Goal: Transaction & Acquisition: Obtain resource

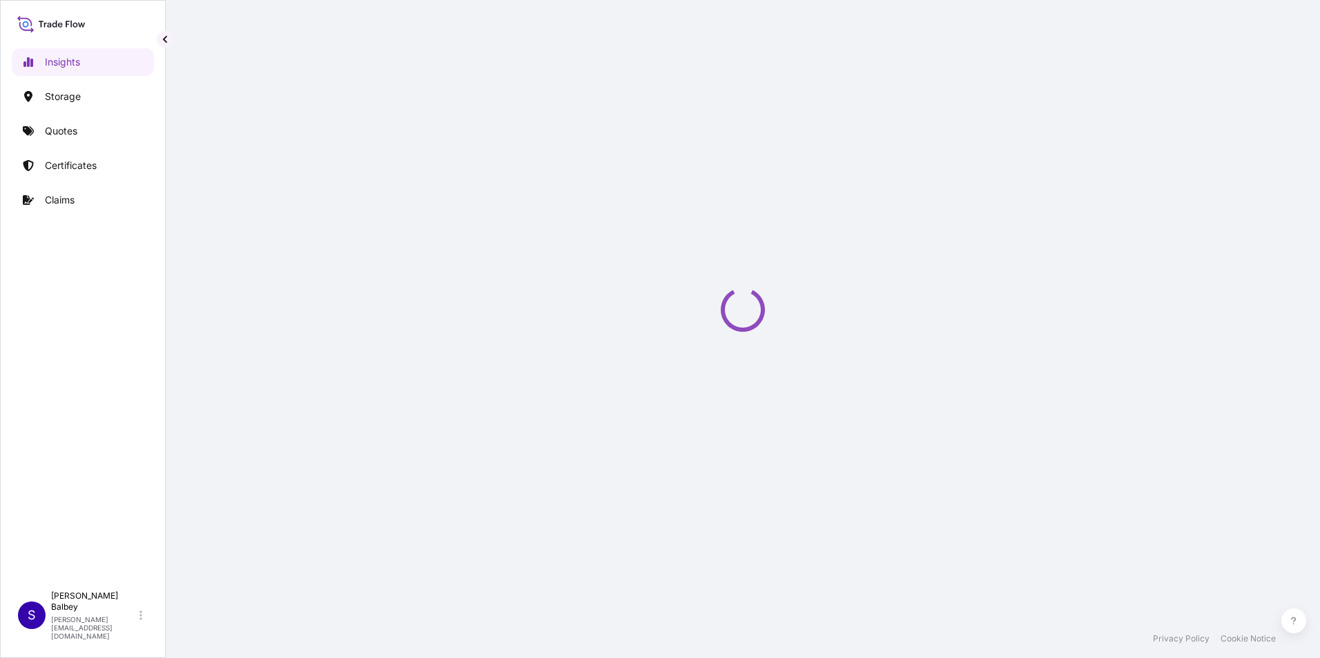
select select "2025"
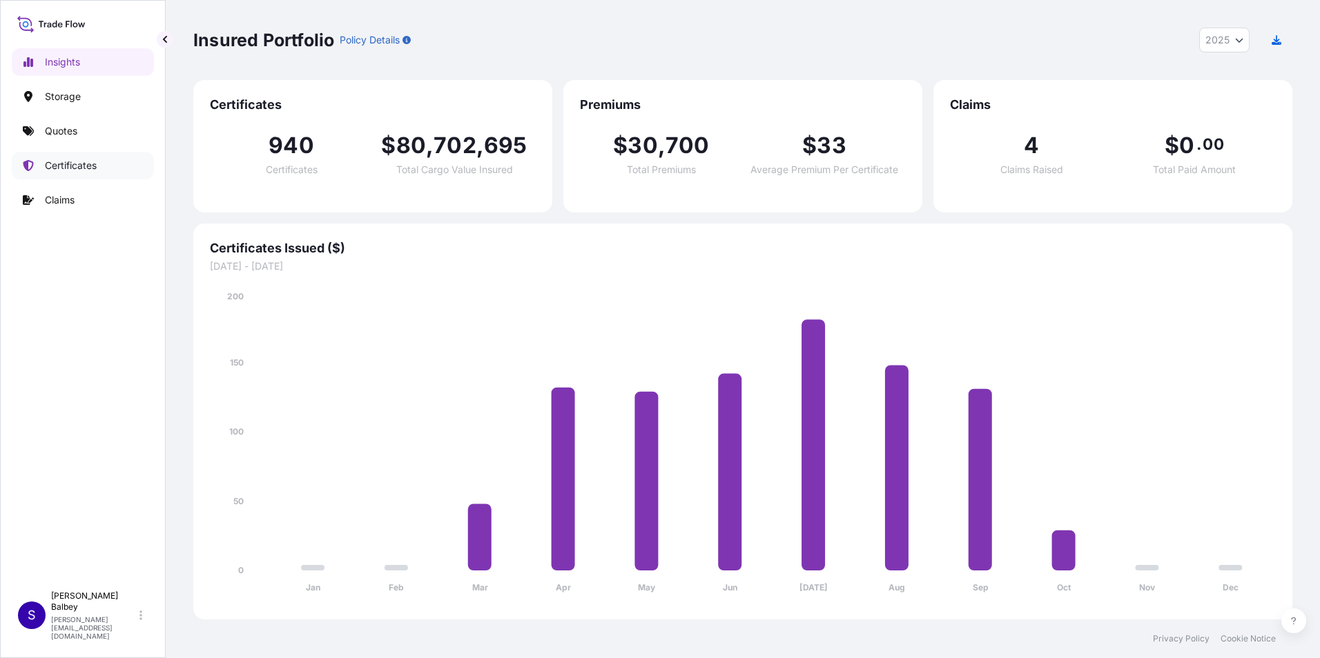
click at [55, 160] on p "Certificates" at bounding box center [71, 166] width 52 height 14
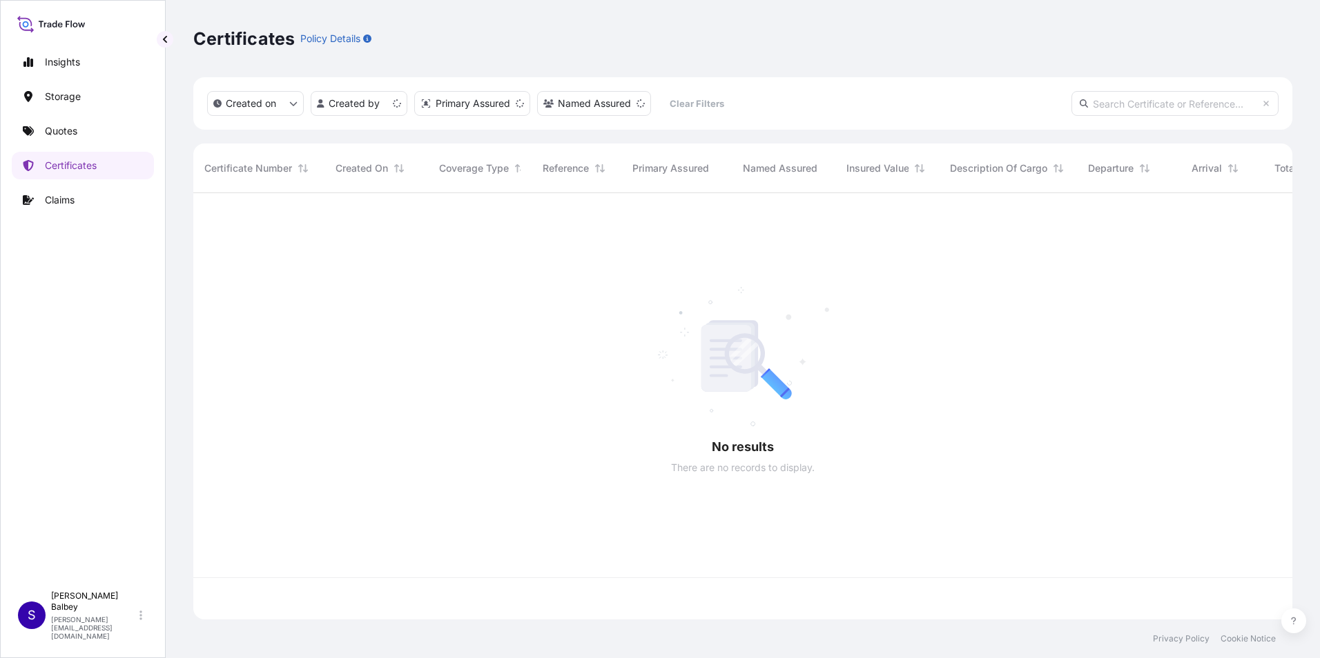
scroll to position [424, 1088]
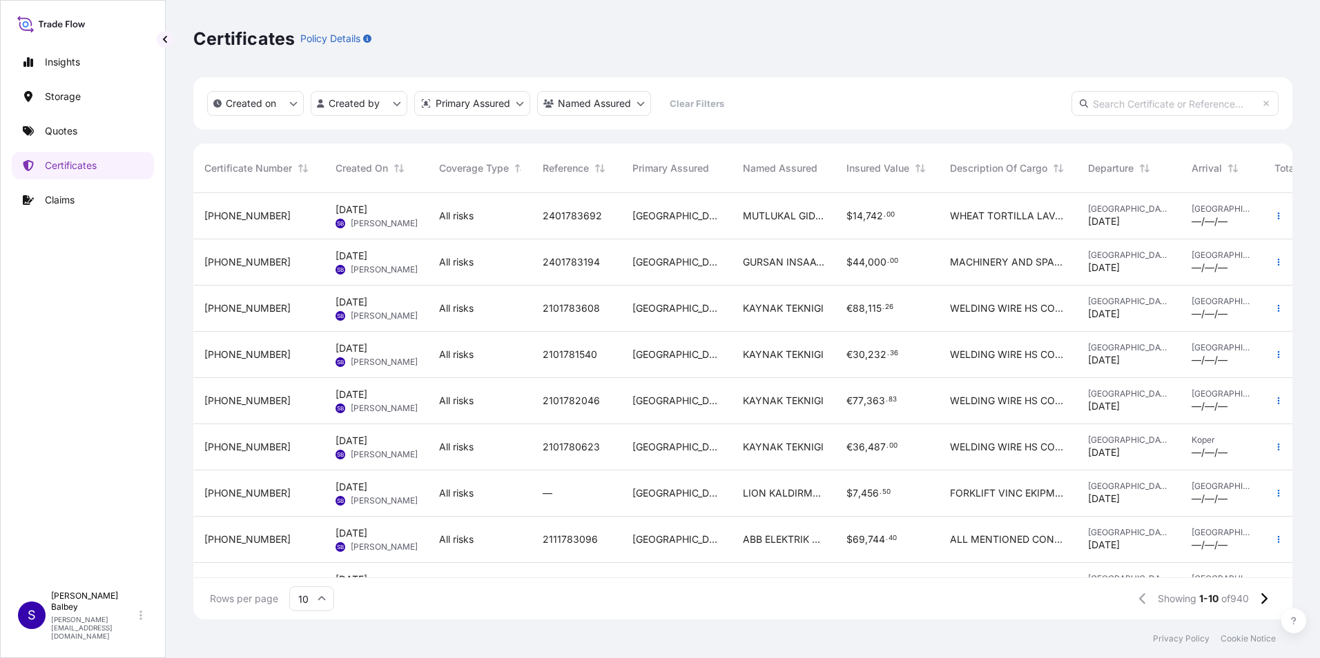
click at [1164, 104] on input "text" at bounding box center [1174, 103] width 207 height 25
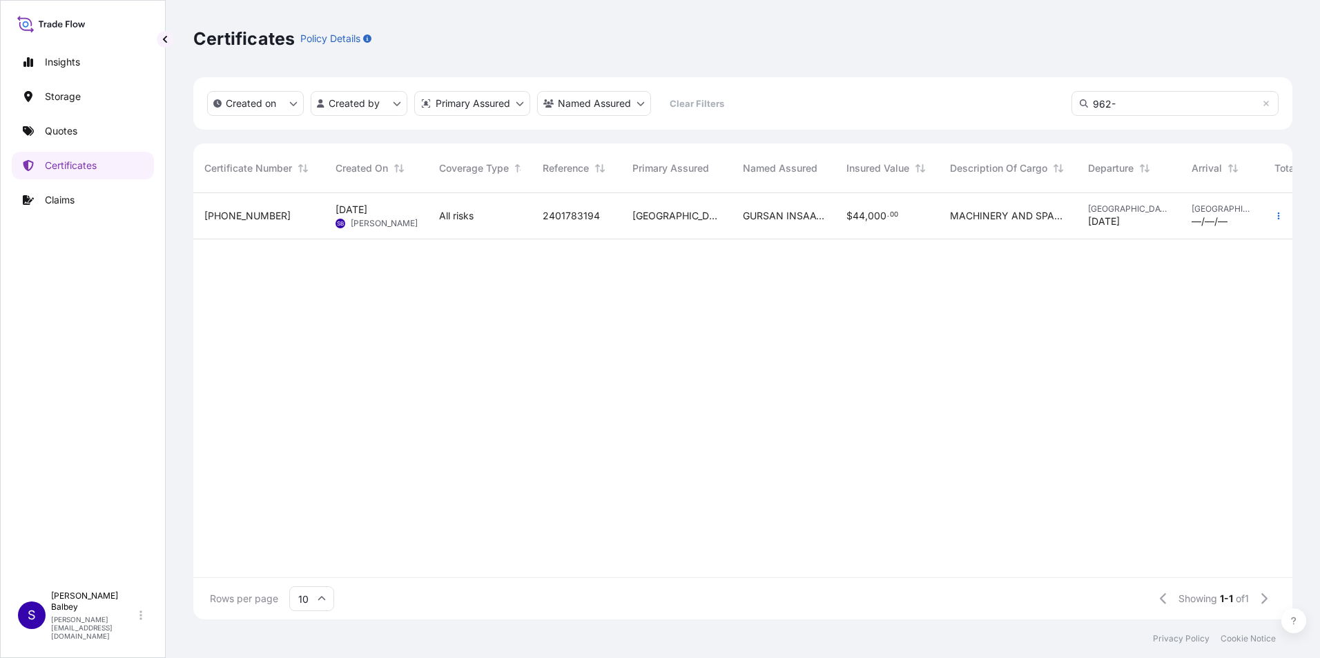
type input "962-"
click at [574, 217] on span "2401783194" at bounding box center [570, 216] width 57 height 14
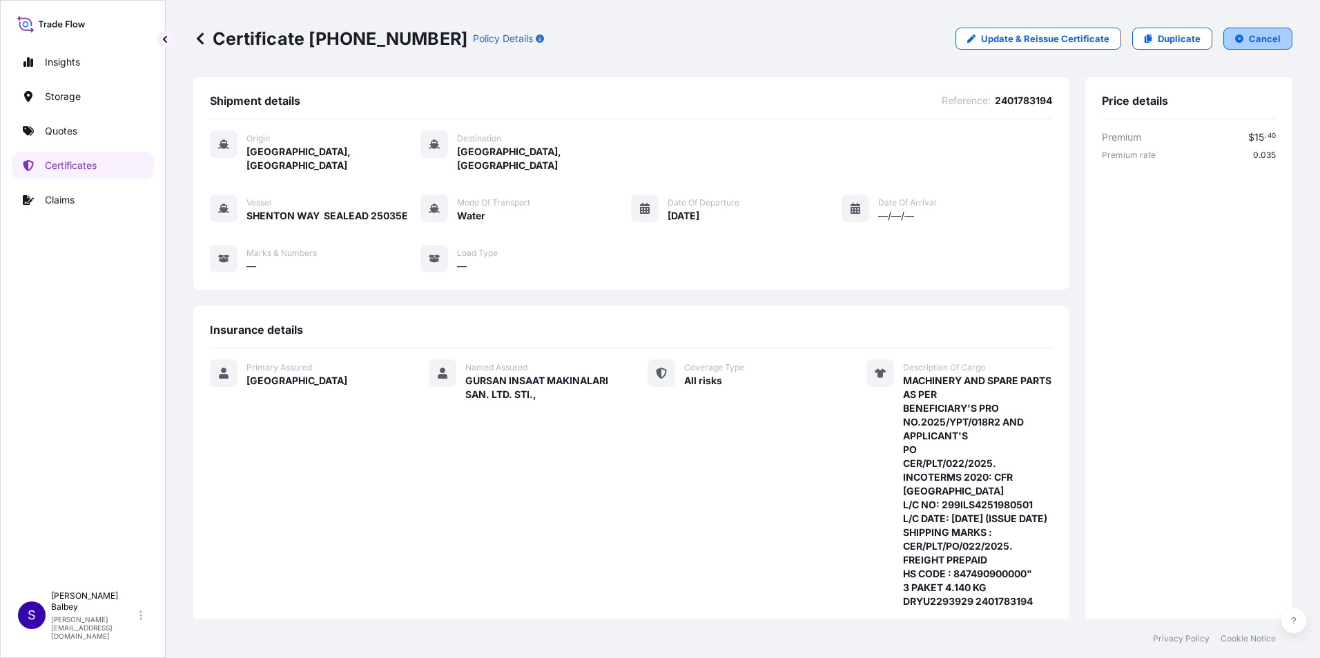
click at [1235, 37] on icon "button" at bounding box center [1239, 39] width 8 height 8
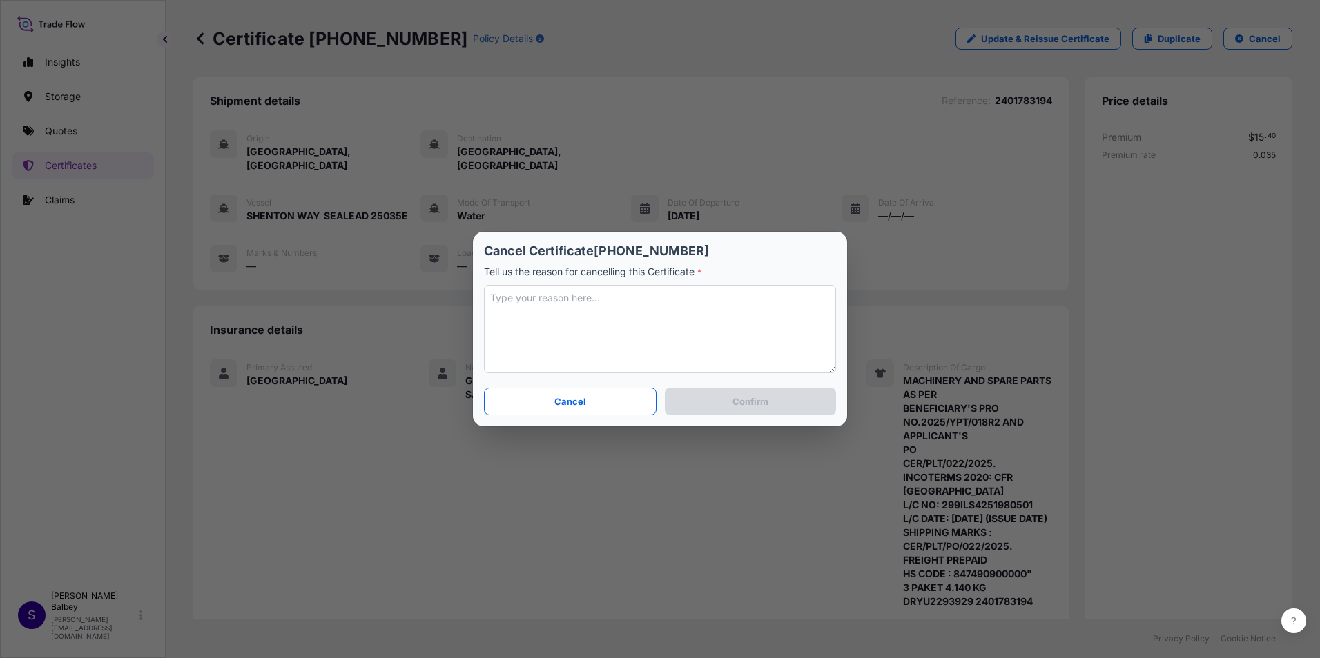
click at [516, 318] on textarea at bounding box center [660, 329] width 352 height 88
paste textarea "the installer made the policy himself"
type textarea "the installer made the policy himself"
click at [754, 403] on p "Confirm" at bounding box center [750, 402] width 36 height 14
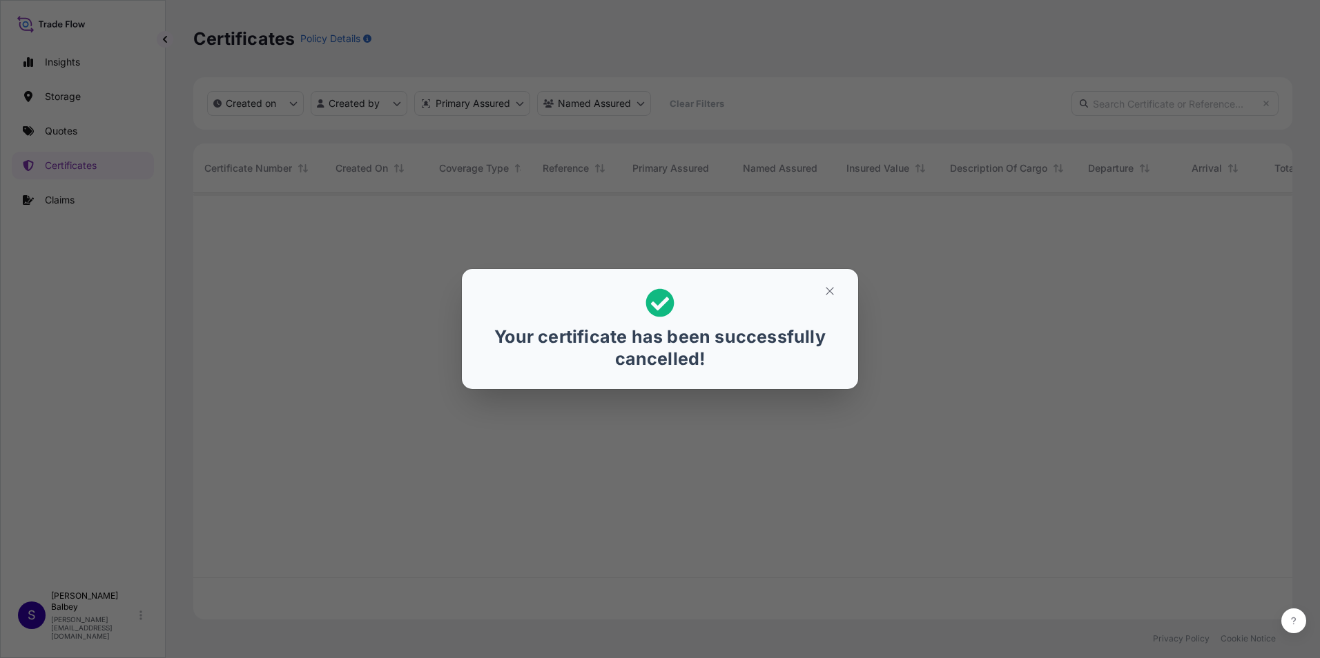
scroll to position [424, 1088]
click at [829, 294] on icon "button" at bounding box center [829, 291] width 12 height 12
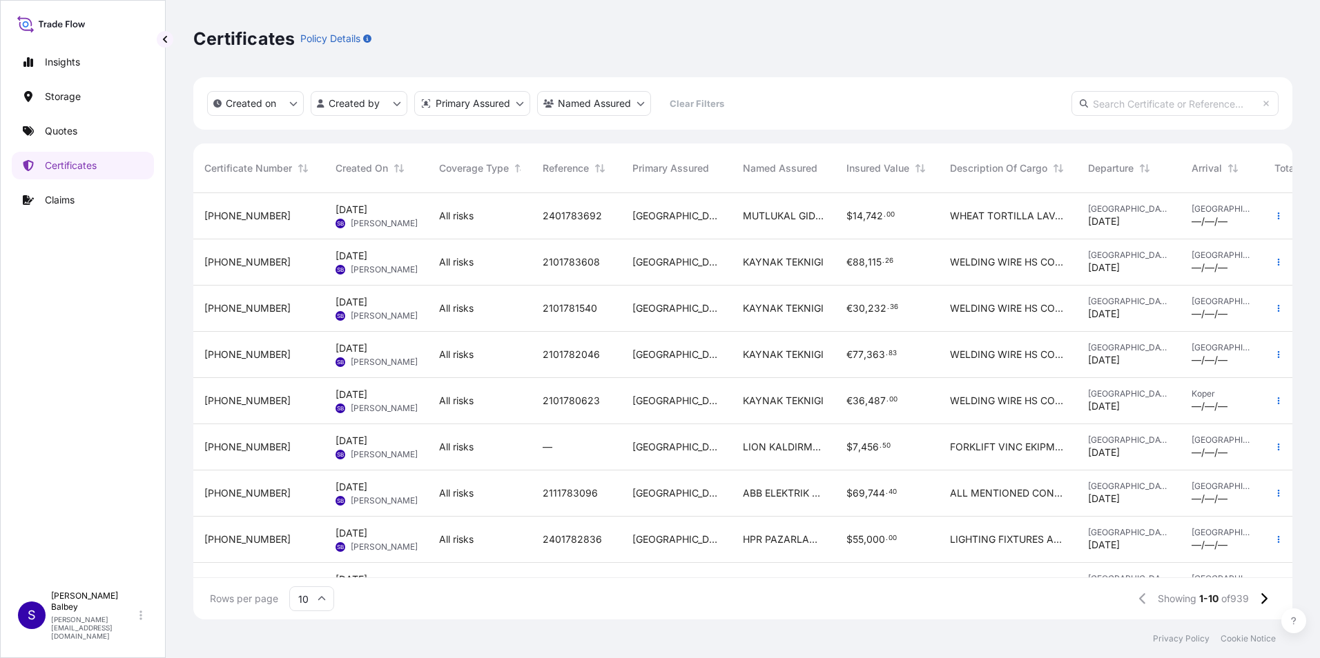
click at [1130, 105] on input "text" at bounding box center [1174, 103] width 207 height 25
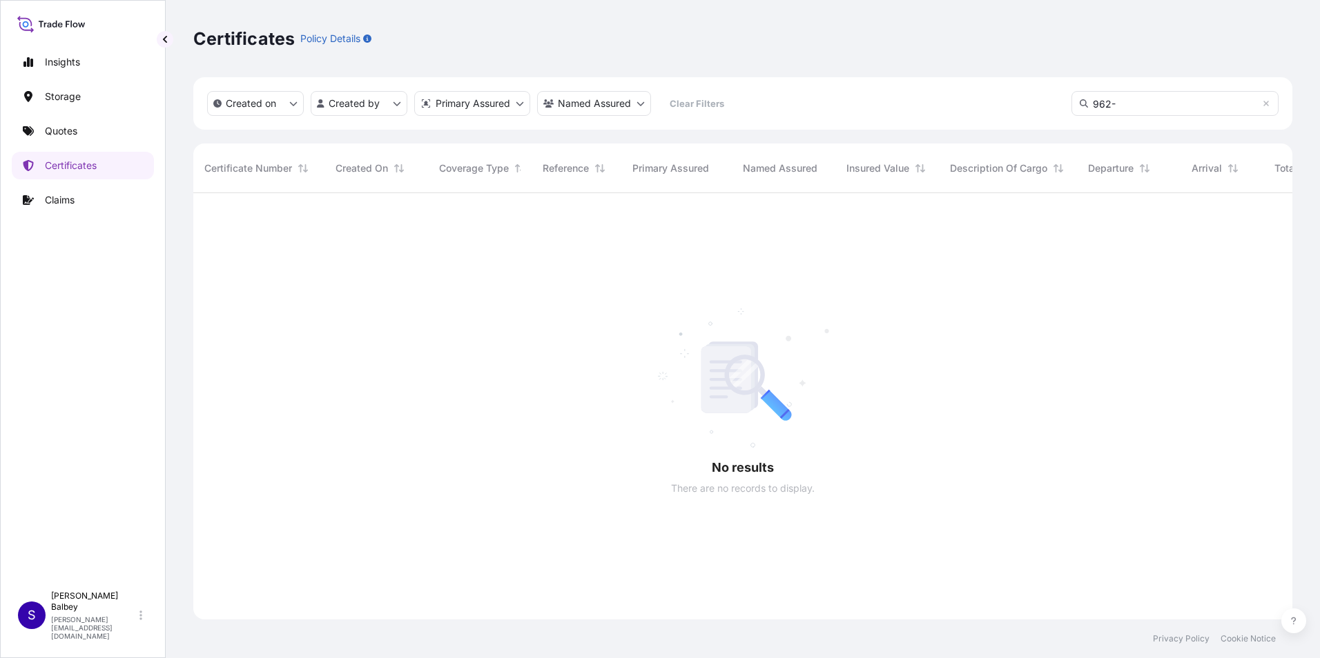
scroll to position [466, 1088]
type input "962-"
click at [62, 128] on p "Quotes" at bounding box center [61, 131] width 32 height 14
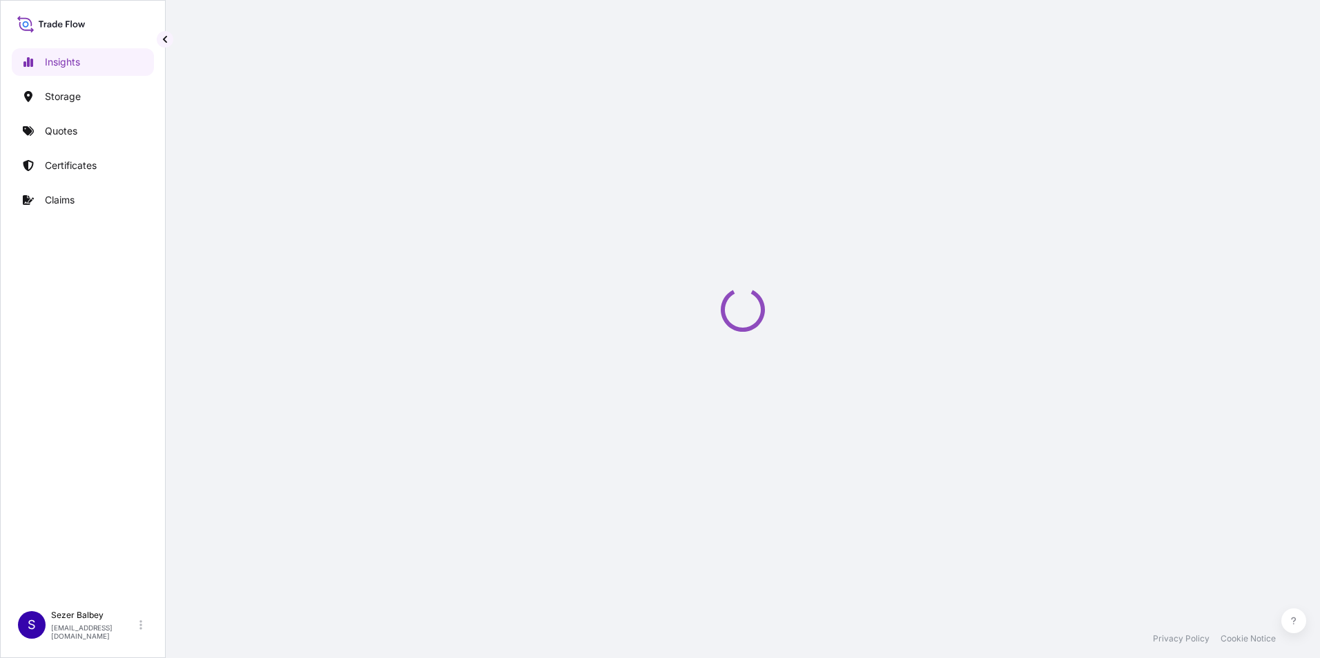
select select "2025"
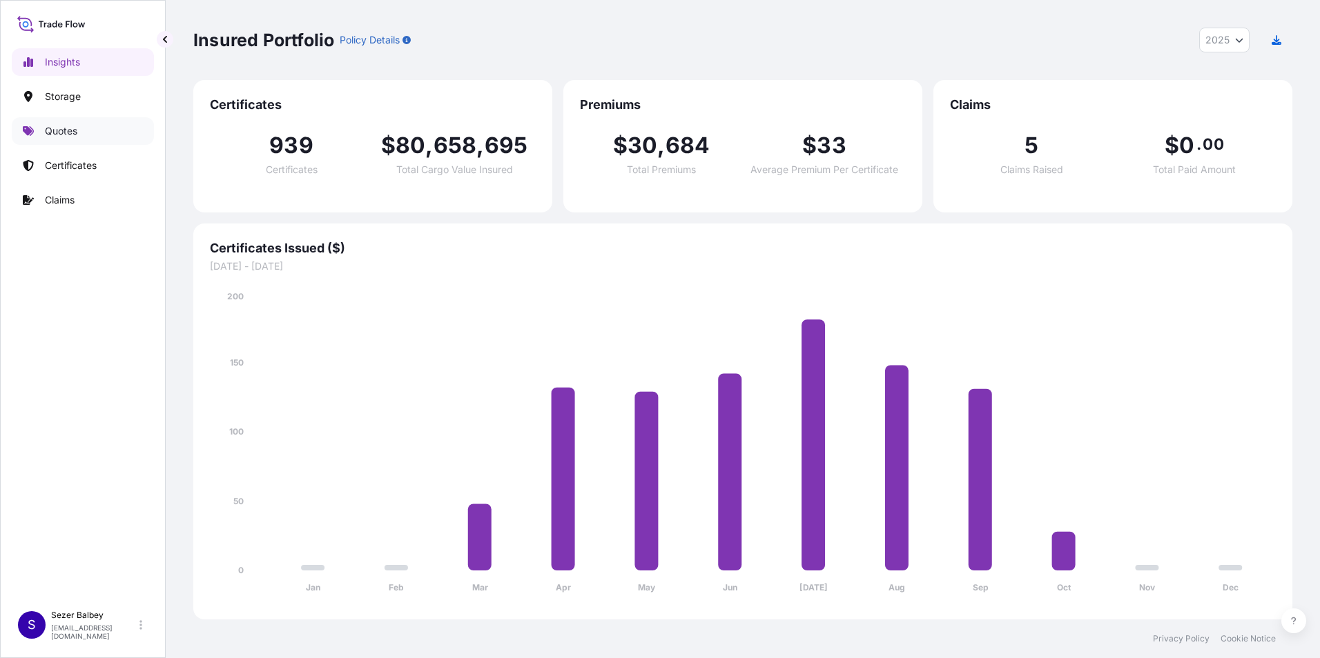
click at [52, 133] on p "Quotes" at bounding box center [61, 131] width 32 height 14
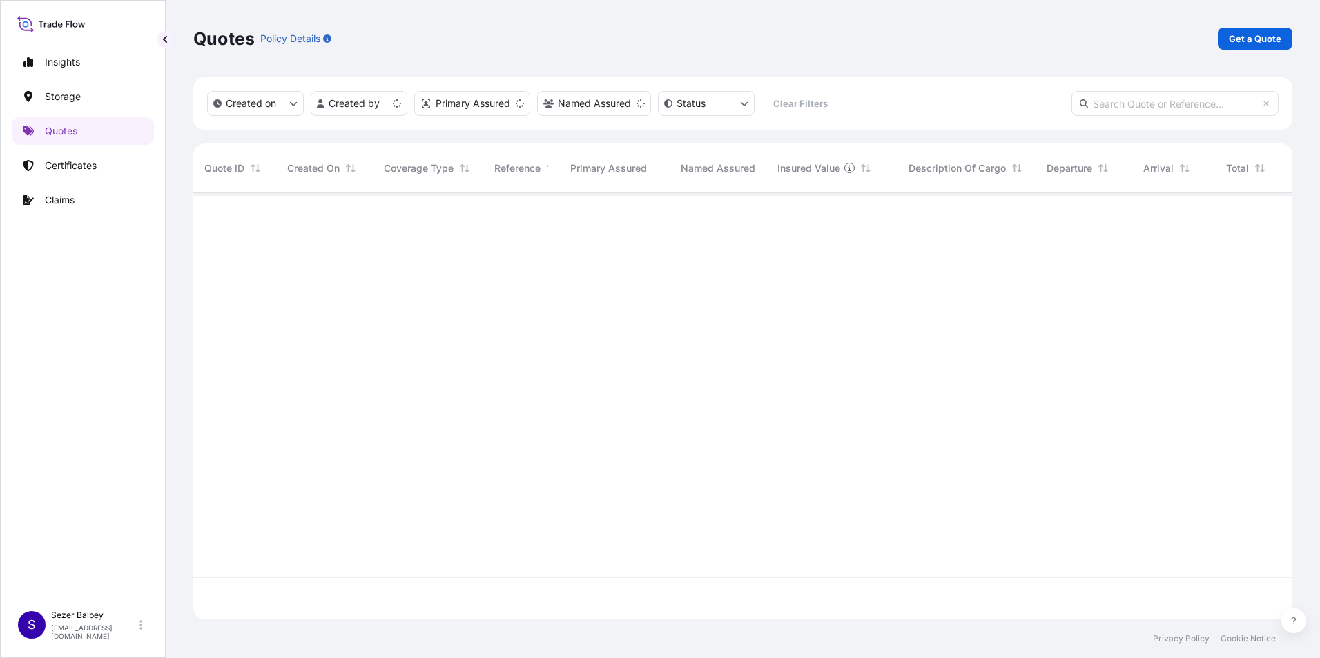
scroll to position [424, 1088]
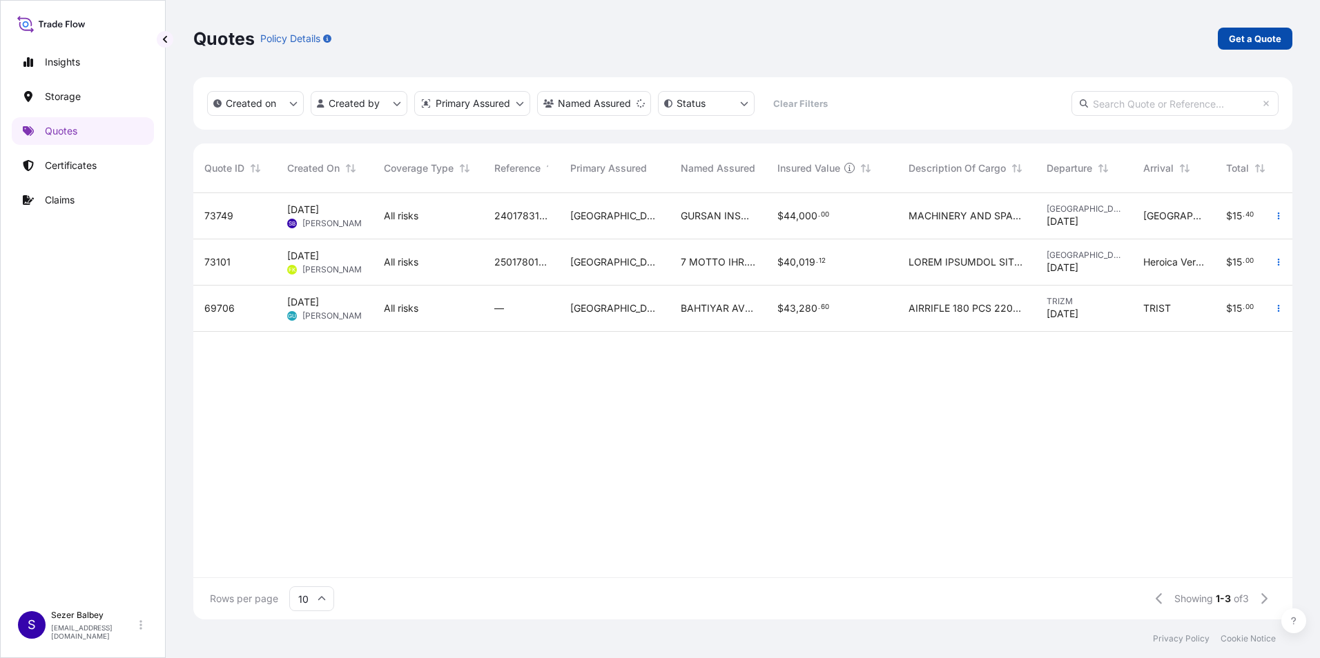
click at [1247, 39] on p "Get a Quote" at bounding box center [1255, 39] width 52 height 14
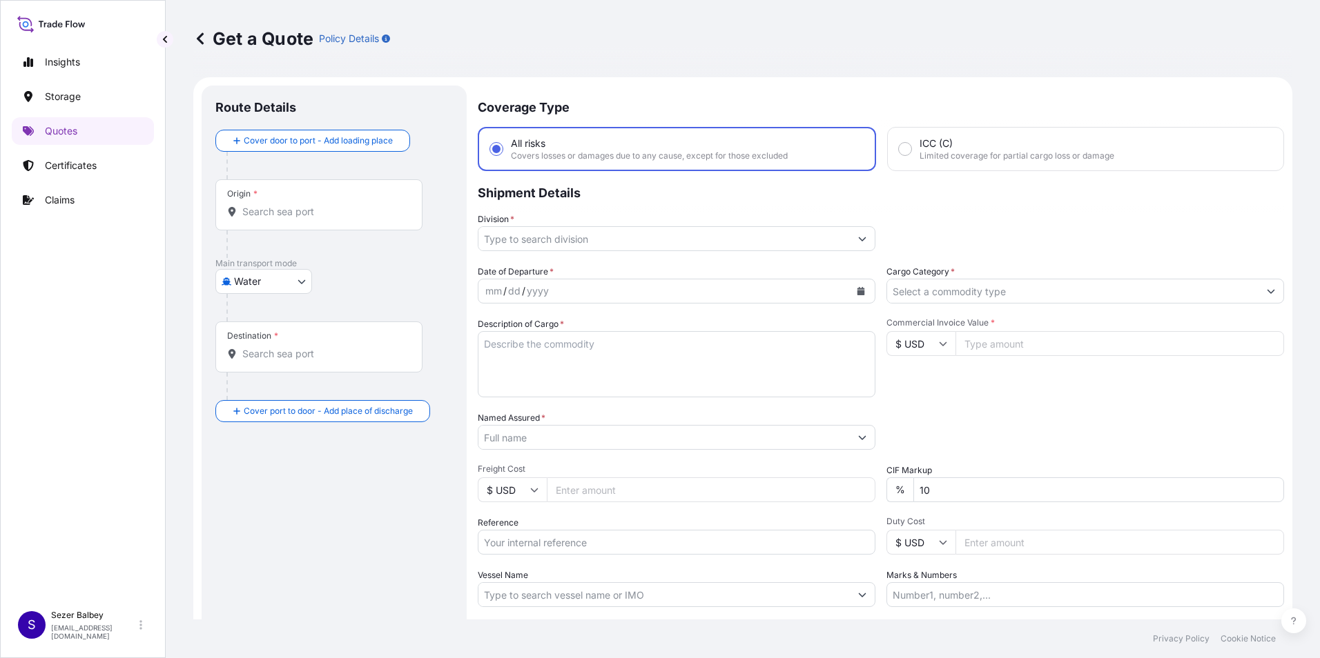
scroll to position [22, 0]
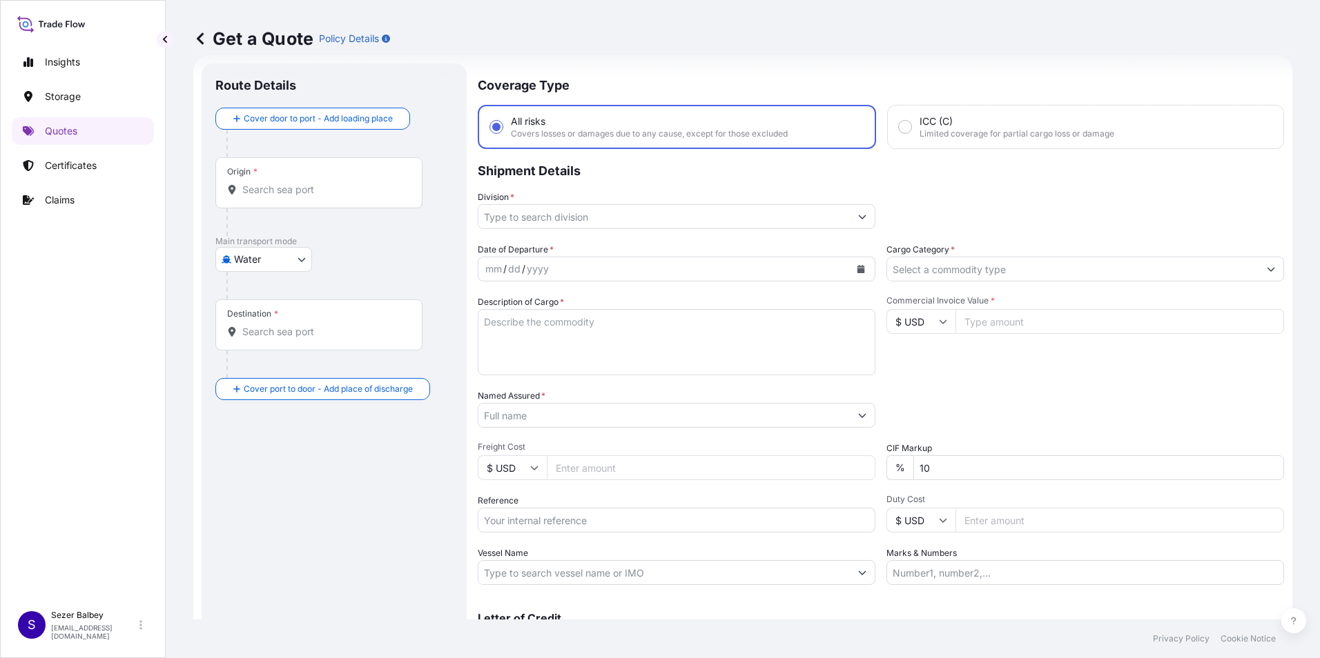
click at [299, 266] on body "Insights Storage Quotes Certificates Claims S Sezer Balbey [EMAIL_ADDRESS][DOMA…" at bounding box center [660, 329] width 1320 height 658
click at [257, 348] on span "Inland" at bounding box center [256, 345] width 28 height 14
select select "Inland"
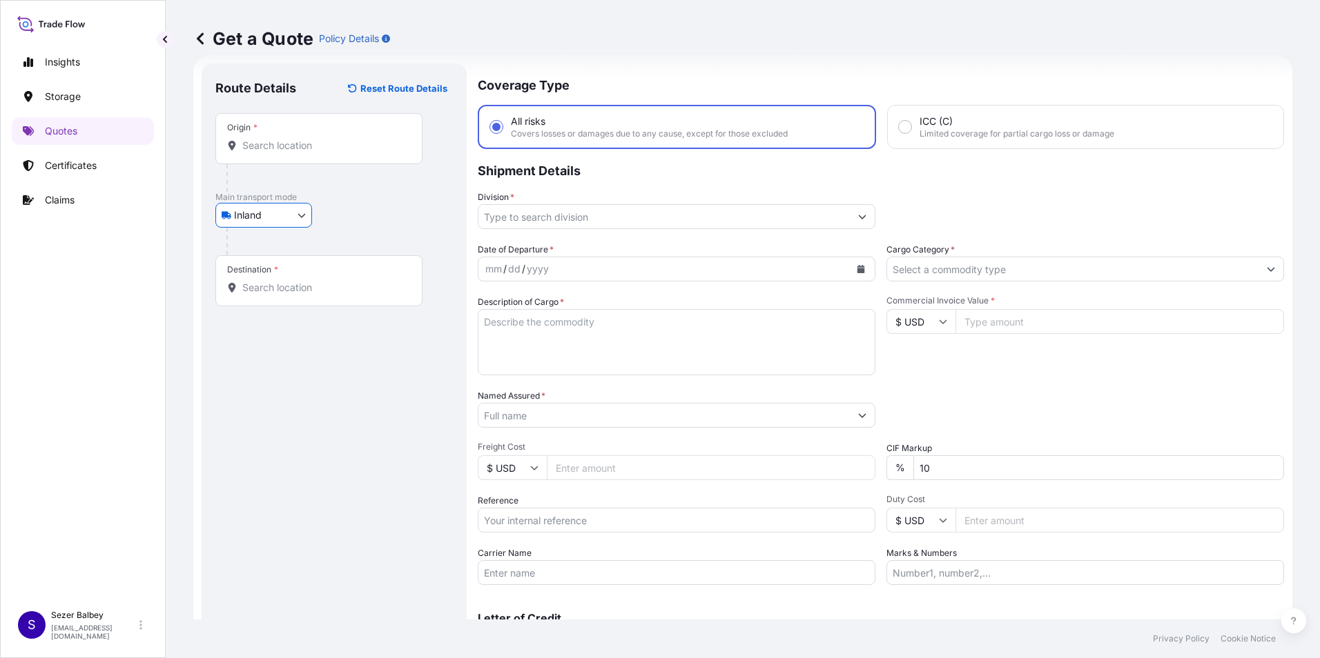
click at [308, 145] on input "Origin *" at bounding box center [323, 146] width 163 height 14
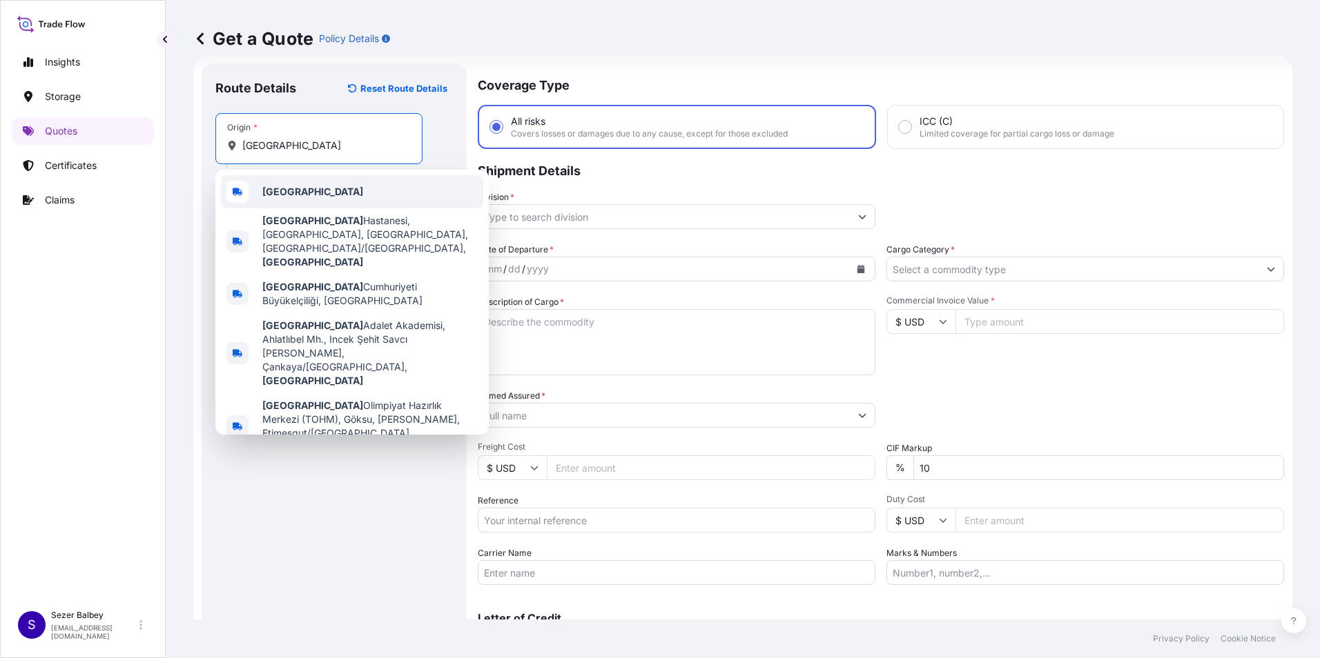
click at [306, 183] on div "[GEOGRAPHIC_DATA]" at bounding box center [352, 191] width 262 height 33
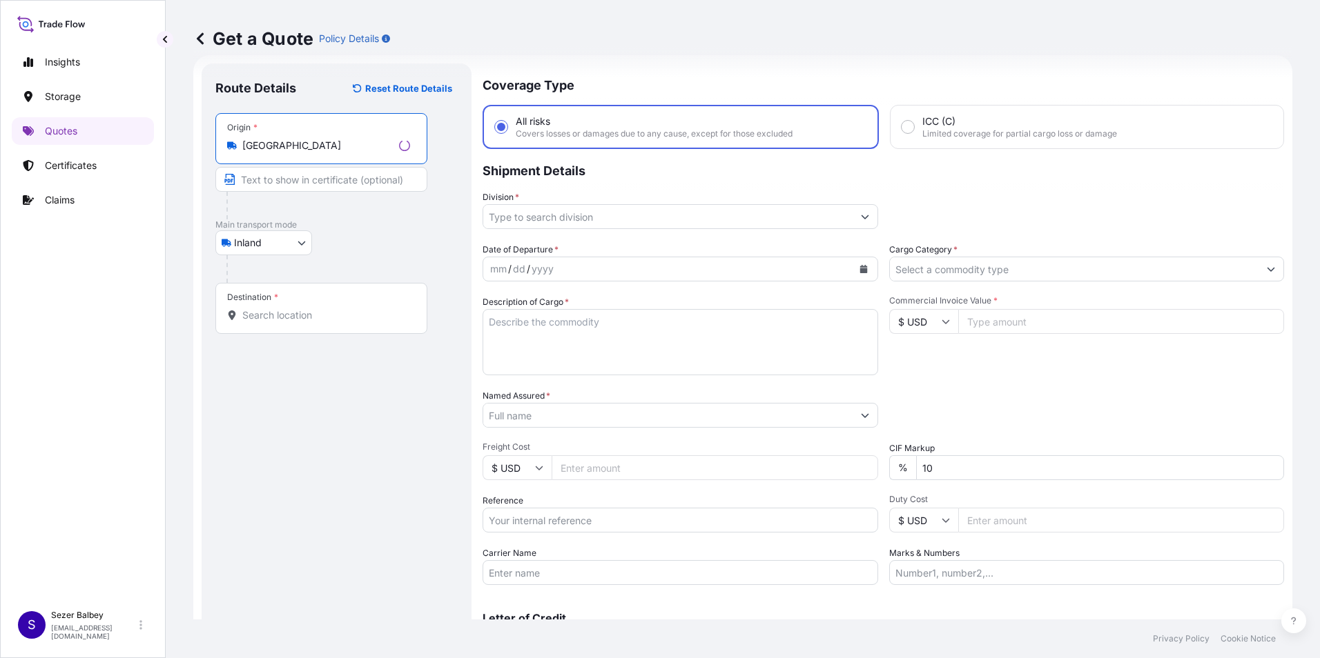
type input "[GEOGRAPHIC_DATA]"
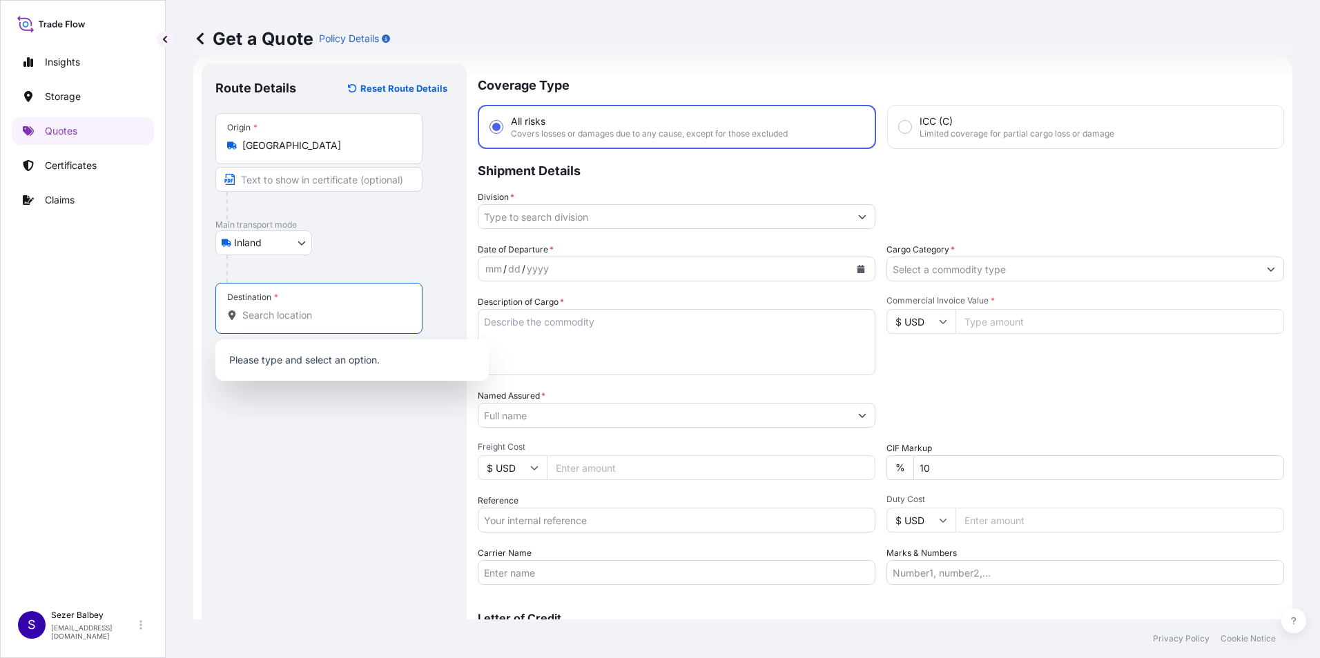
click at [282, 316] on input "Destination *" at bounding box center [323, 316] width 163 height 14
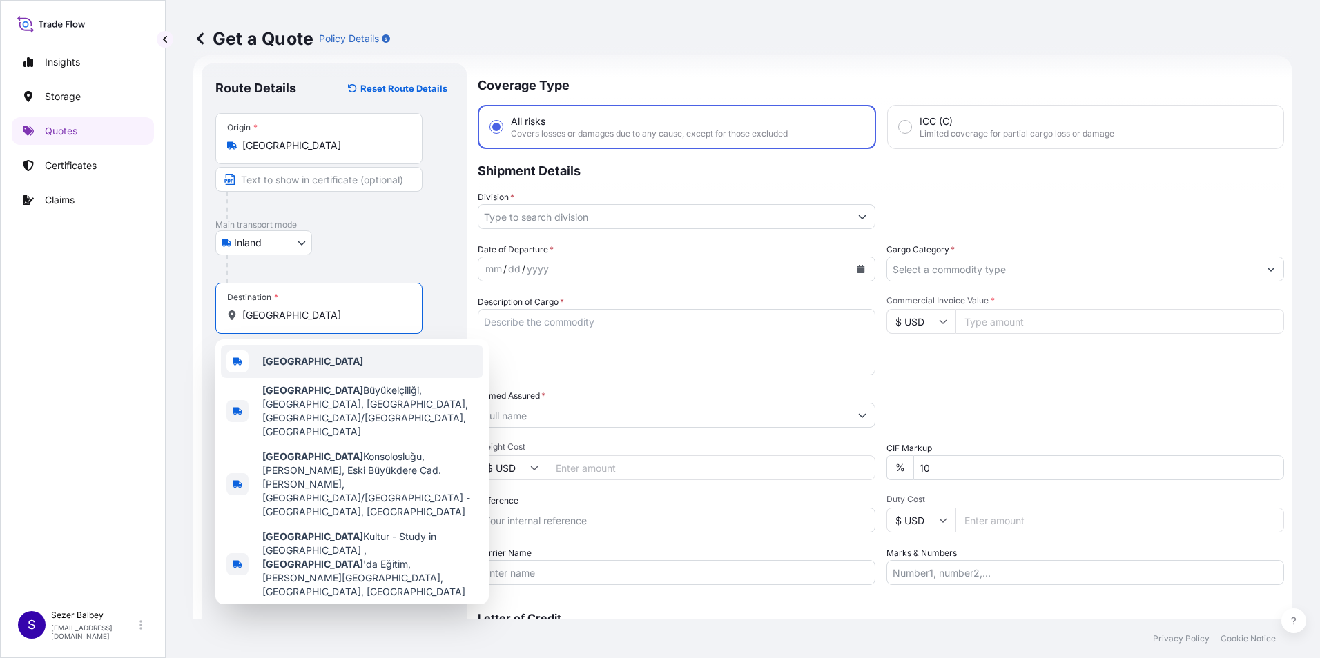
click at [276, 364] on b "[GEOGRAPHIC_DATA]" at bounding box center [312, 361] width 101 height 12
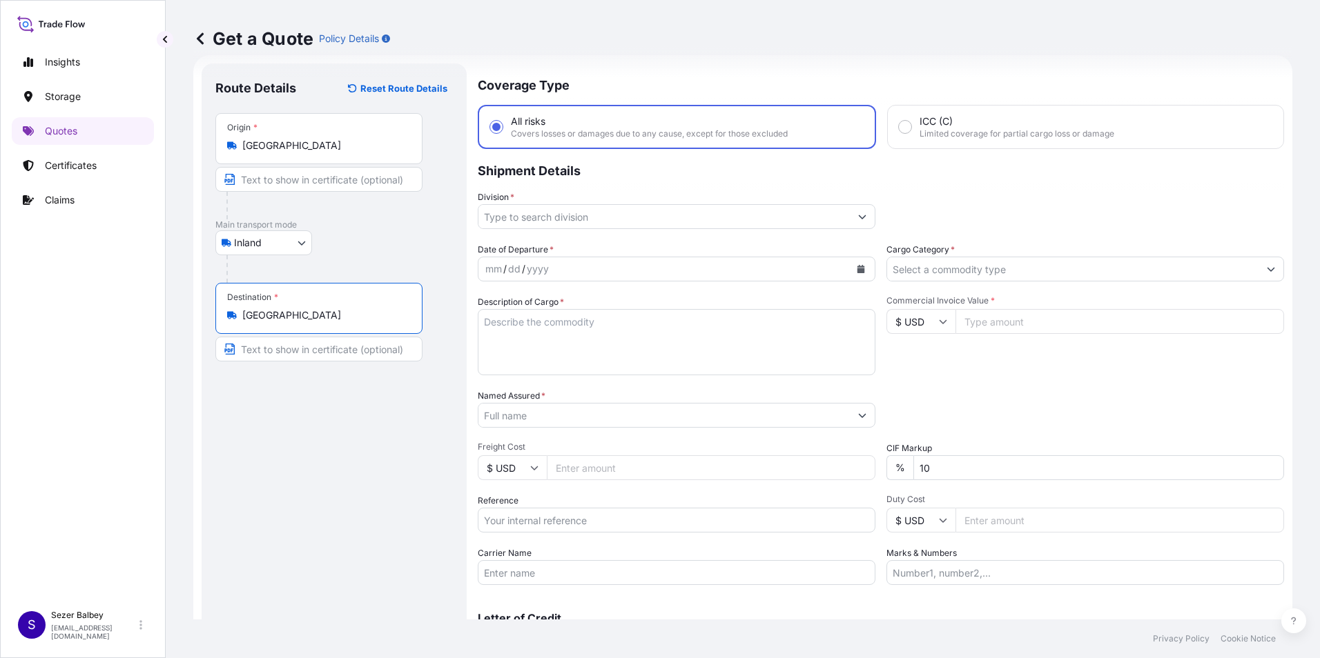
type input "[GEOGRAPHIC_DATA]"
drag, startPoint x: 407, startPoint y: 500, endPoint x: 413, endPoint y: 505, distance: 7.9
click at [406, 500] on div "Route Details Reset Route Details Place of loading Road / Inland Road / Inland …" at bounding box center [333, 375] width 237 height 597
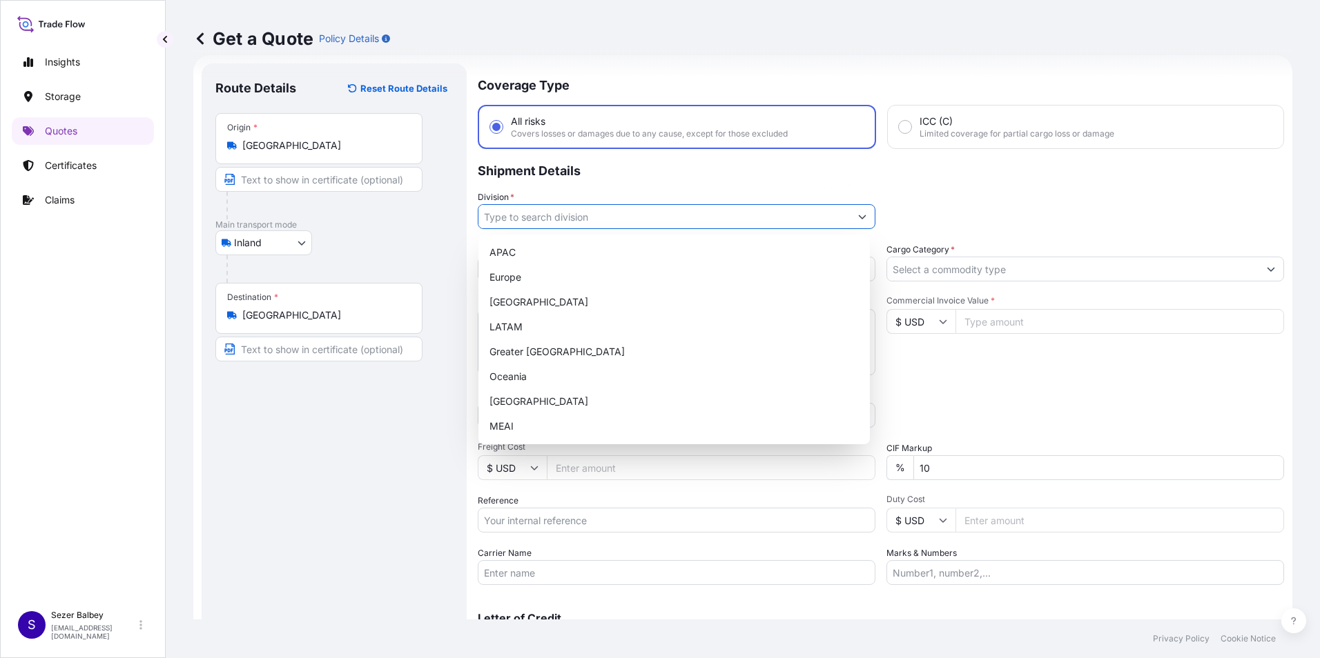
click at [861, 218] on icon "Show suggestions" at bounding box center [862, 217] width 8 height 8
click at [518, 402] on div "[GEOGRAPHIC_DATA]" at bounding box center [674, 401] width 380 height 25
type input "[GEOGRAPHIC_DATA]"
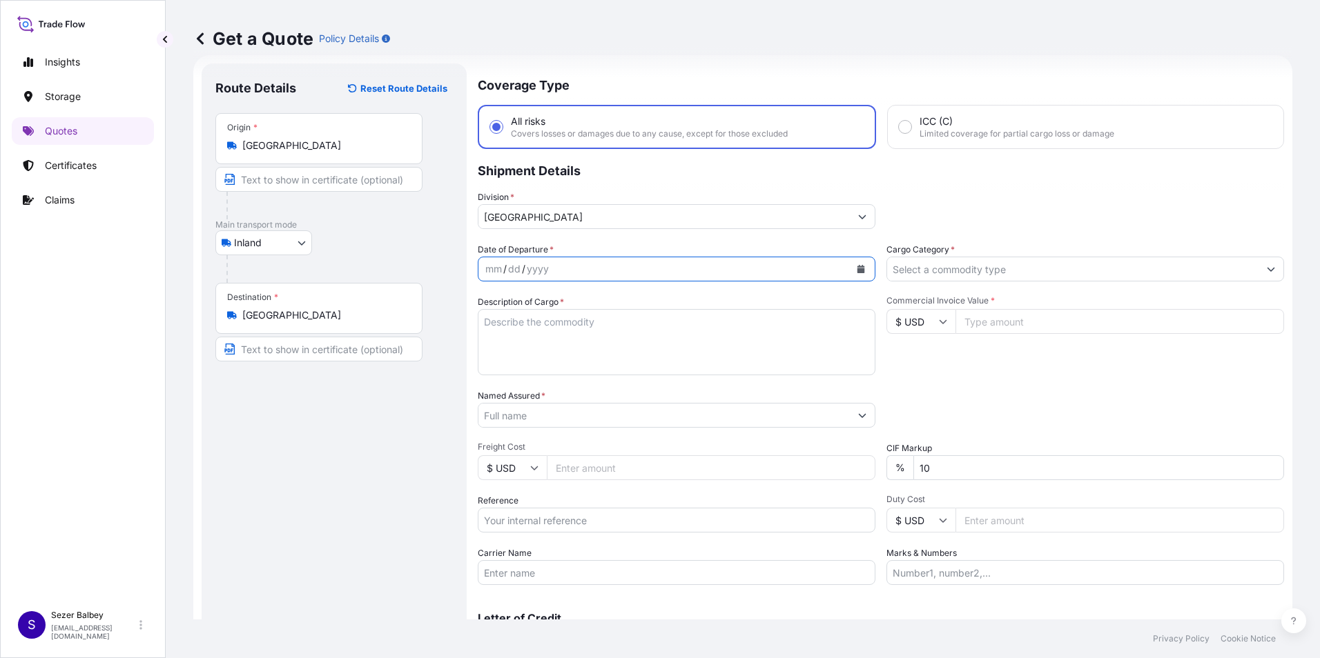
click at [857, 271] on icon "Calendar" at bounding box center [861, 269] width 8 height 8
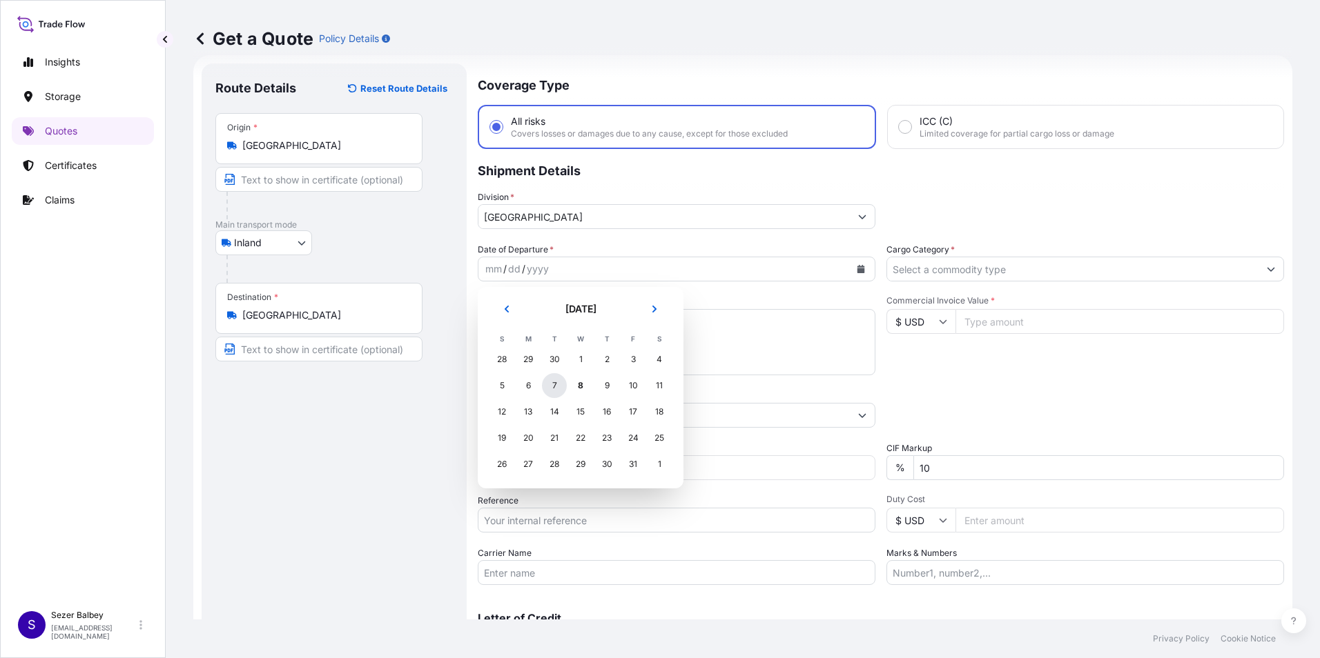
click at [559, 386] on div "7" at bounding box center [554, 385] width 25 height 25
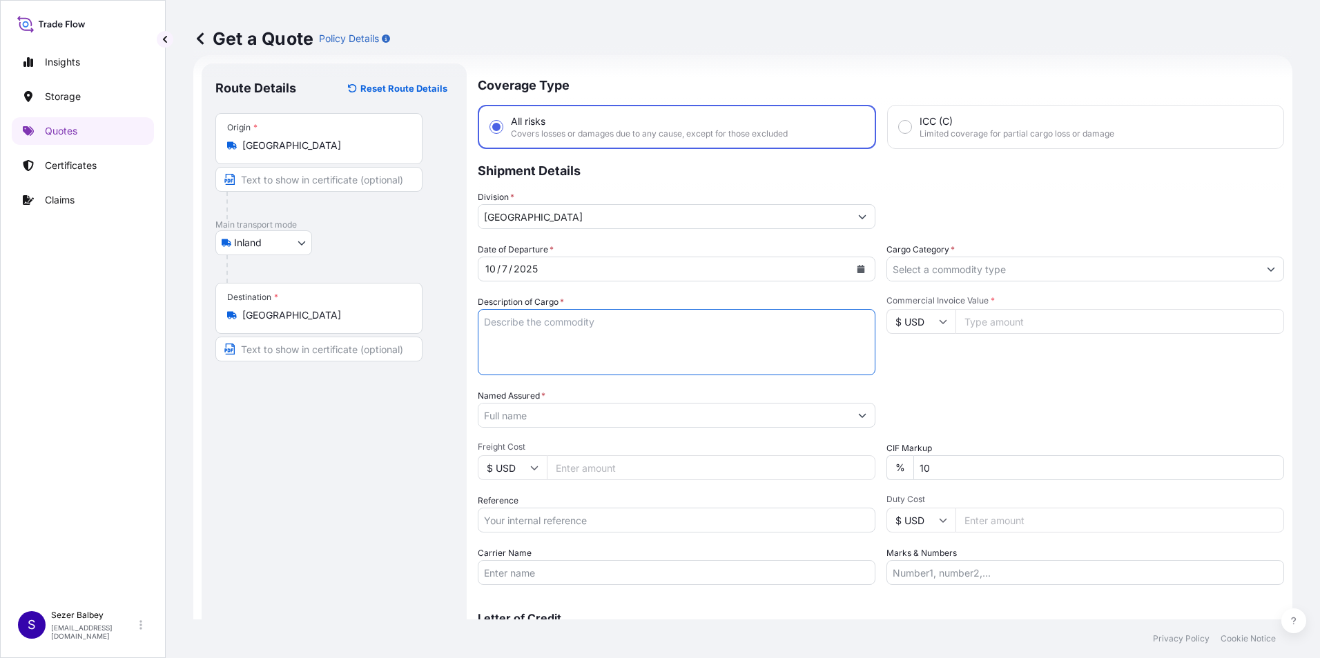
click at [551, 329] on textarea "Description of Cargo *" at bounding box center [677, 342] width 398 height 66
click at [532, 336] on textarea "Description of Cargo *" at bounding box center [677, 342] width 398 height 66
paste textarea "ÖRTÜSÜ TOPRAK ALKALI METAL BİLEŞİĞİ 31 KAP / 21.710 KG"
click at [557, 364] on textarea "ÖRTÜSÜ TOPRAK ALKALI METAL BİLEŞİĞİ 31 KAP / 21.710 KG" at bounding box center [677, 342] width 398 height 66
paste textarea "Fatura Refersans numarası : 50105578-50100249-50089975"
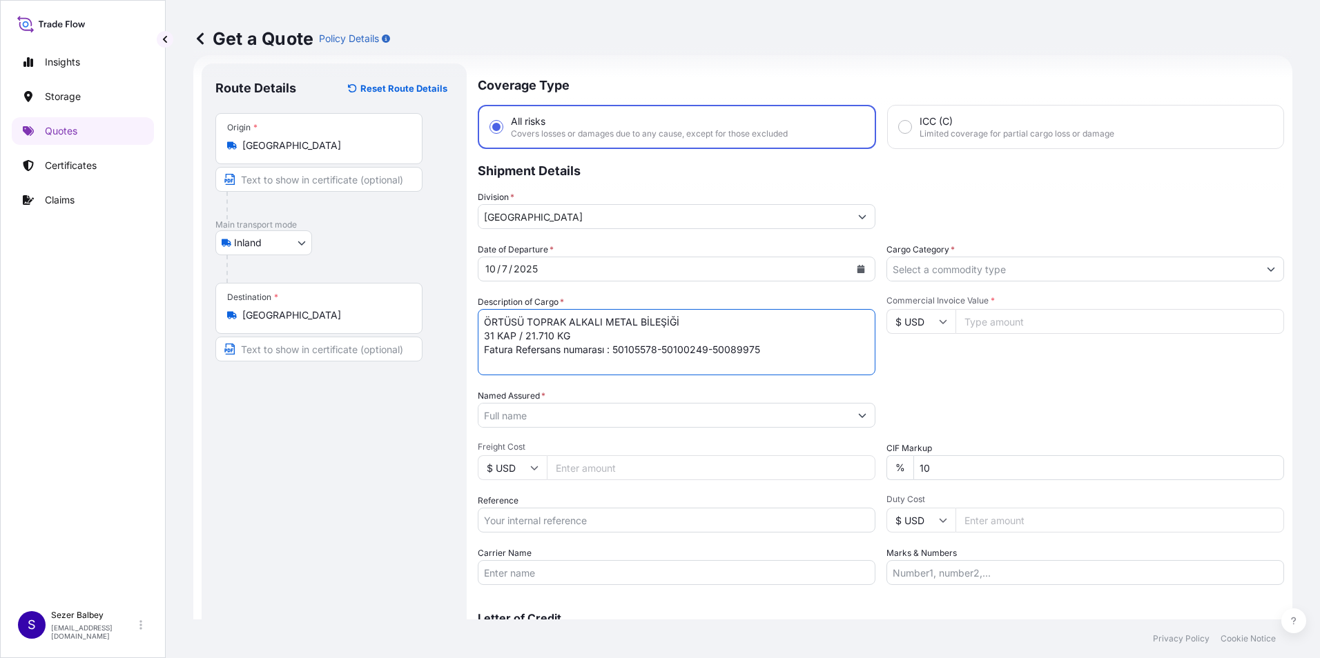
scroll to position [8, 0]
click at [540, 362] on textarea "ÖRTÜSÜ TOPRAK ALKALI METAL BİLEŞİĞİ 31 KAP / 21.710 KG Fatura Refersans numaras…" at bounding box center [677, 342] width 398 height 66
click at [489, 357] on textarea "ÖRTÜSÜ TOPRAK ALKALI METAL BİLEŞİĞİ 31 KAP / 21.710 KG Fatura Refersans numaras…" at bounding box center [677, 342] width 398 height 66
paste textarea "REF 2101785309"
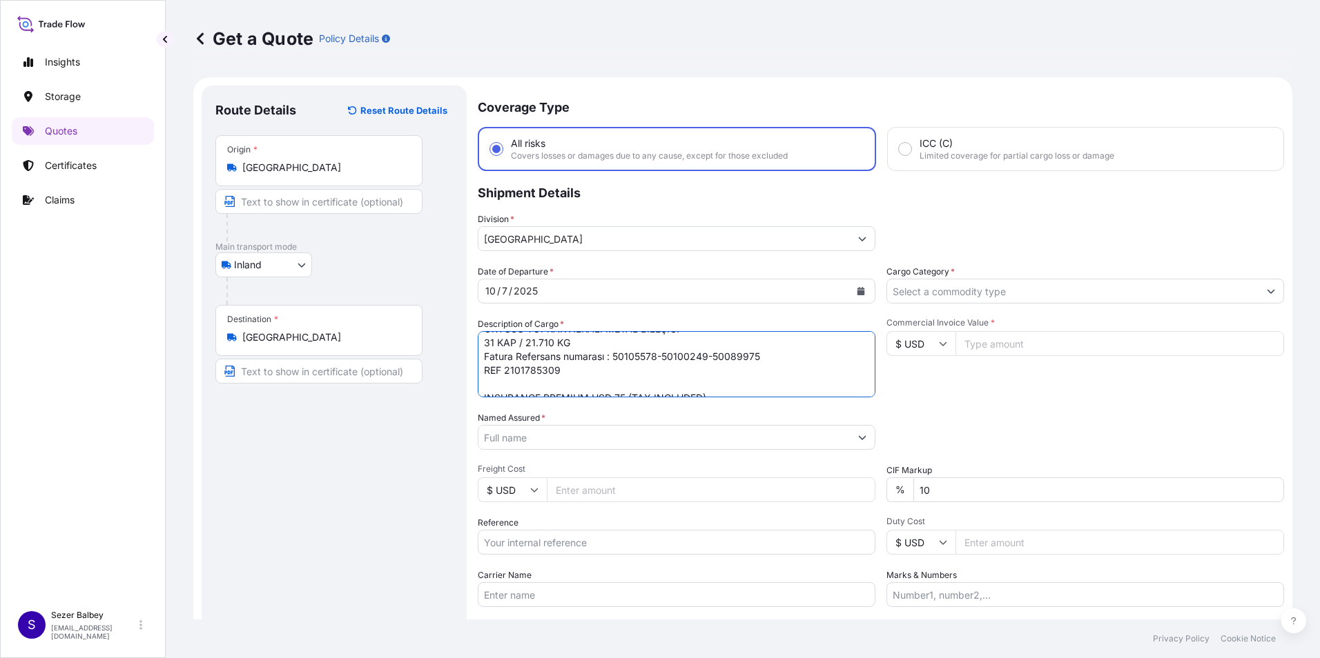
scroll to position [0, 0]
type textarea "ÖRTÜSÜ TOPRAK ALKALI METAL BİLEŞİĞİ 31 KAP / 21.710 KG Fatura Refersans numaras…"
click at [520, 443] on input "Named Assured *" at bounding box center [661, 437] width 366 height 25
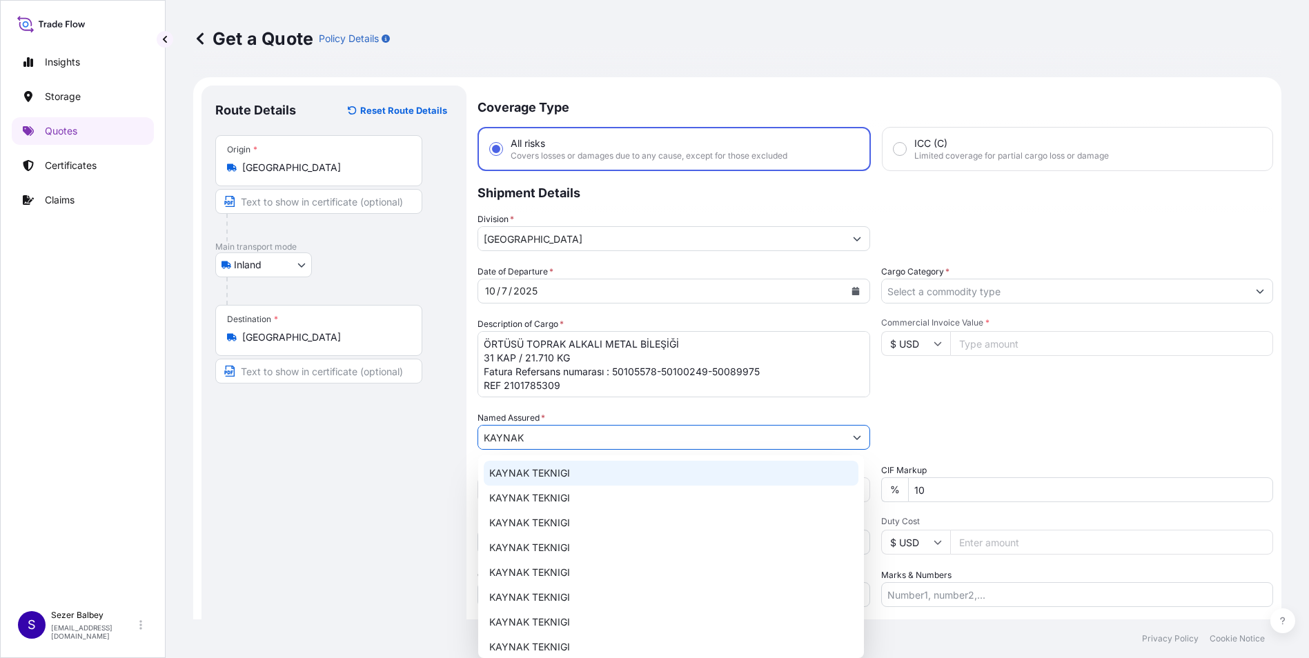
click at [553, 473] on span "KAYNAK TEKNIGI" at bounding box center [529, 474] width 81 height 14
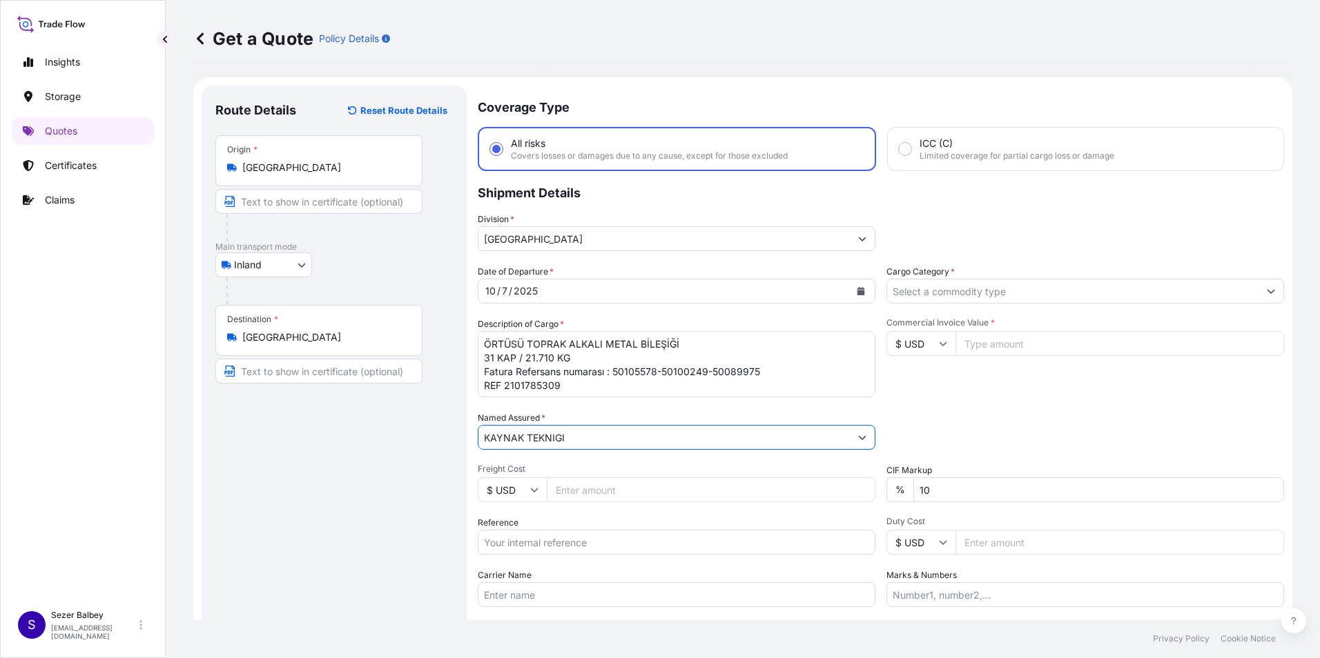
type input "KAYNAK TEKNIGI"
click at [518, 548] on input "Reference" at bounding box center [677, 542] width 398 height 25
click at [539, 545] on input "Reference" at bounding box center [677, 542] width 398 height 25
paste input "2101785309"
type input "2101785309"
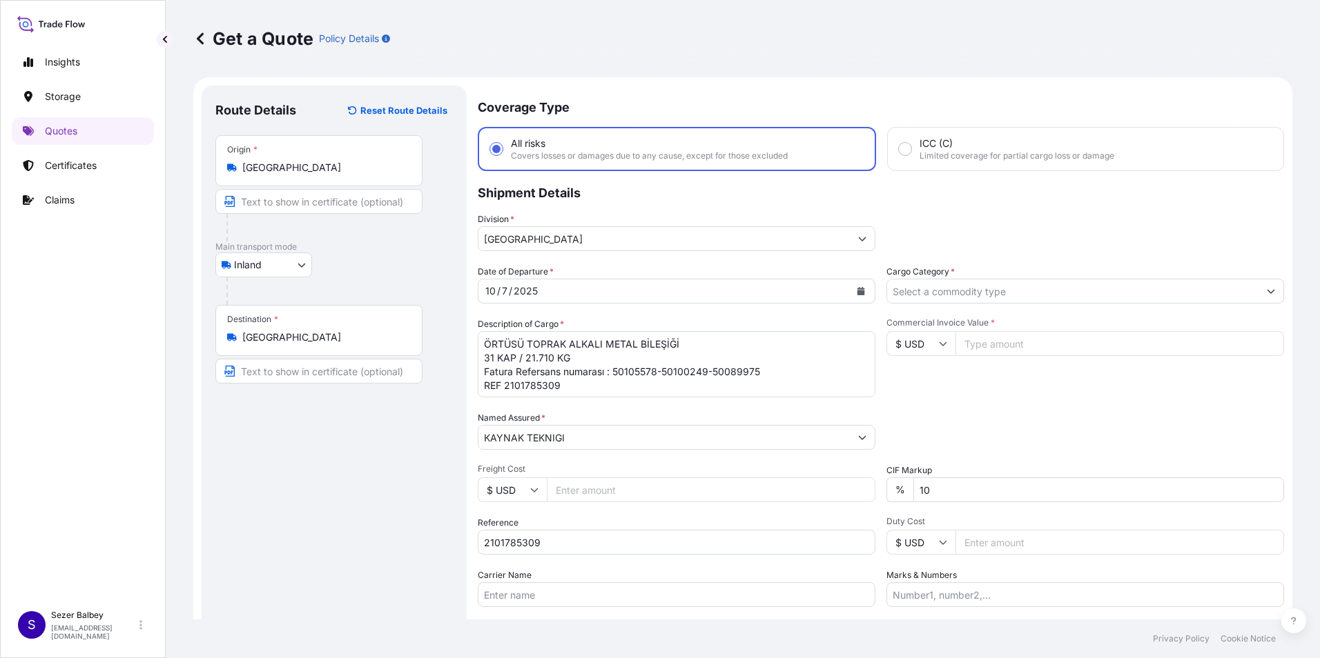
click at [442, 525] on div "Route Details Reset Route Details Place of loading Road / Inland Road / Inland …" at bounding box center [333, 397] width 237 height 597
click at [979, 285] on input "Cargo Category *" at bounding box center [1072, 291] width 371 height 25
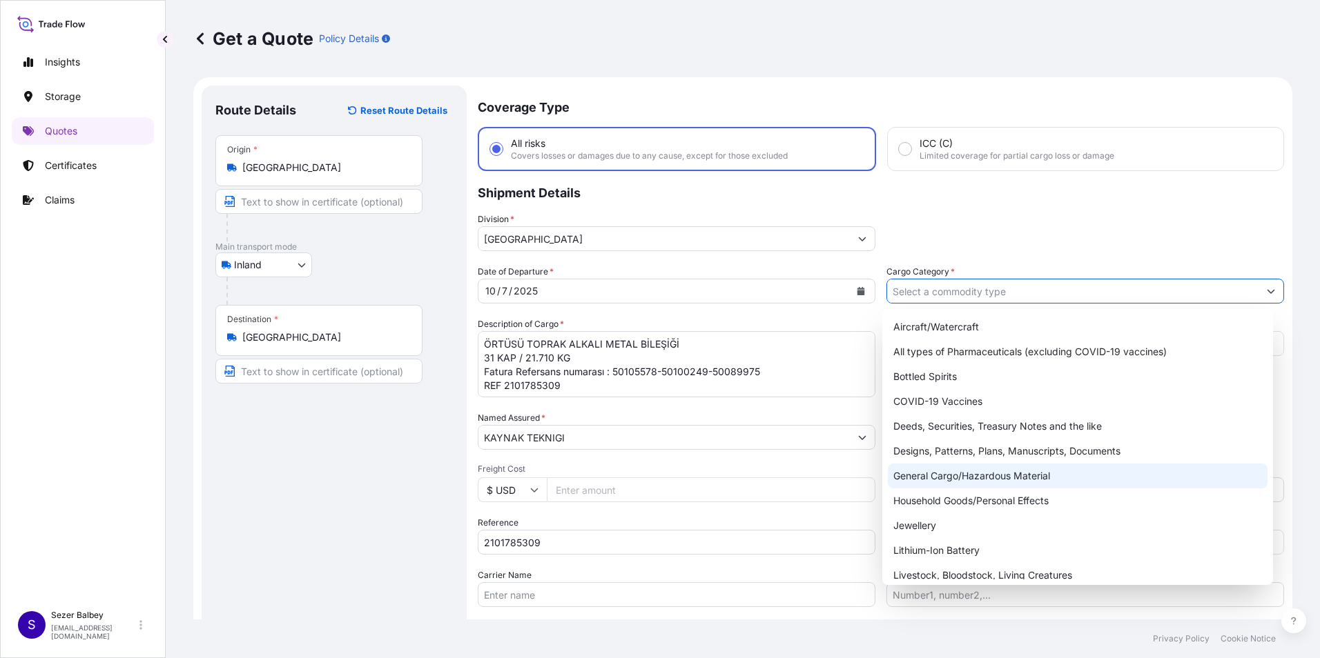
click at [921, 477] on div "General Cargo/Hazardous Material" at bounding box center [1078, 476] width 380 height 25
type input "General Cargo/Hazardous Material"
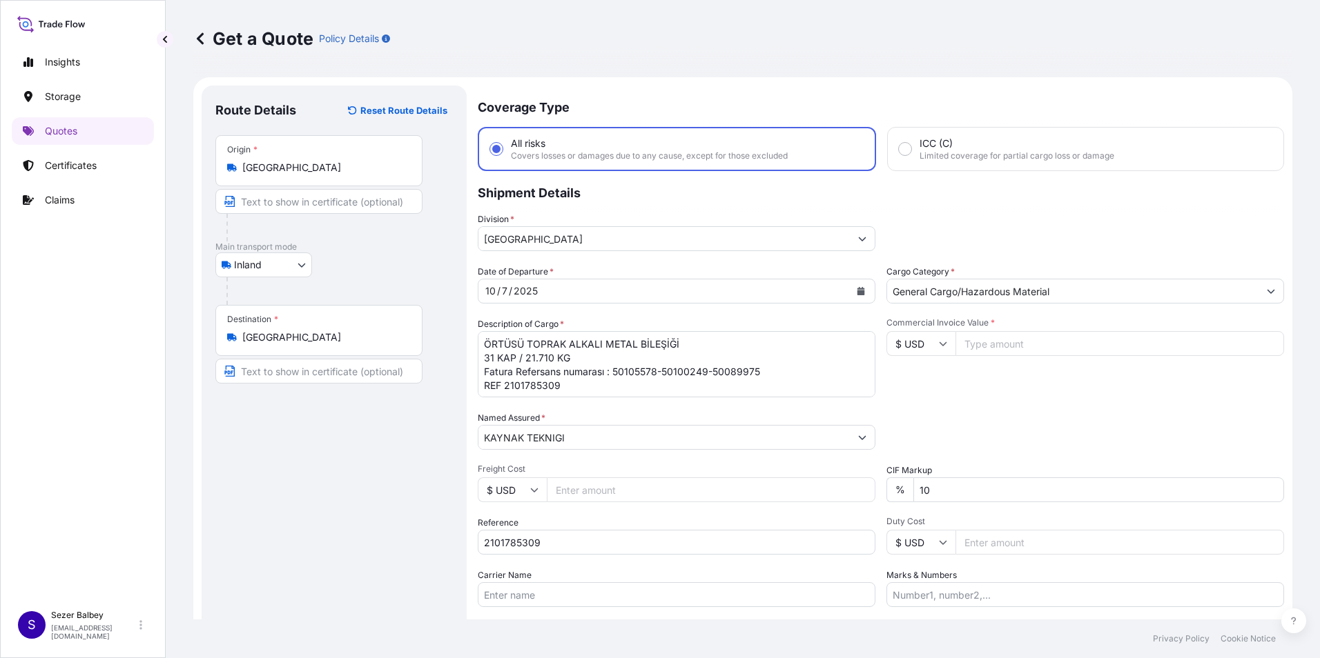
click at [937, 349] on input "$ USD" at bounding box center [920, 343] width 69 height 25
click at [903, 384] on div "€ EUR" at bounding box center [916, 382] width 58 height 26
type input "€ EUR"
click at [988, 349] on input "Commercial Invoice Value *" at bounding box center [1119, 343] width 329 height 25
type input "27671"
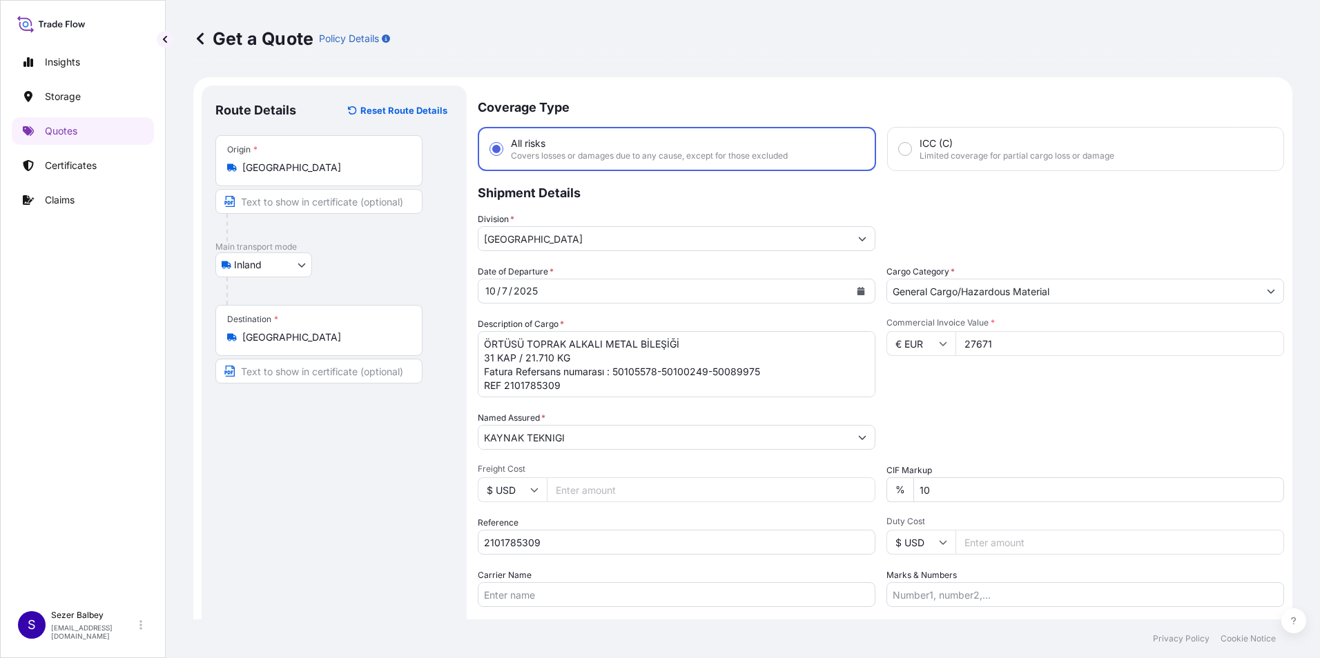
click at [961, 388] on div "Commercial Invoice Value * € EUR 27671" at bounding box center [1085, 357] width 398 height 80
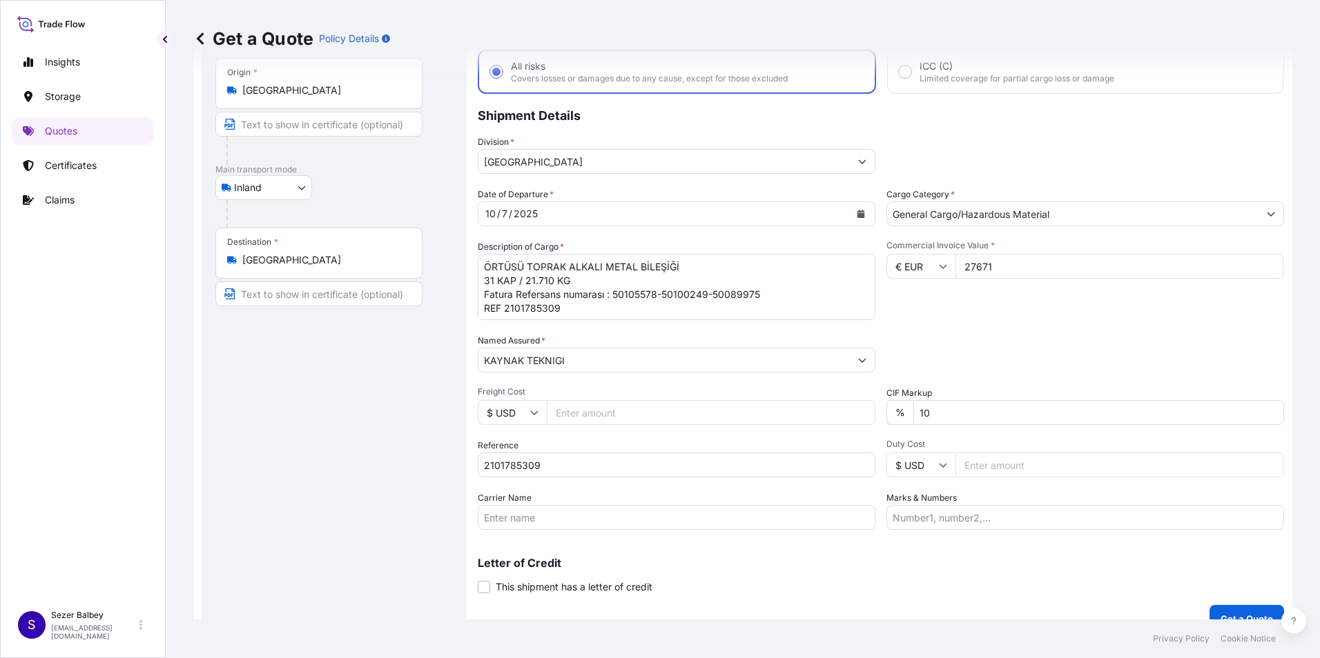
scroll to position [30, 0]
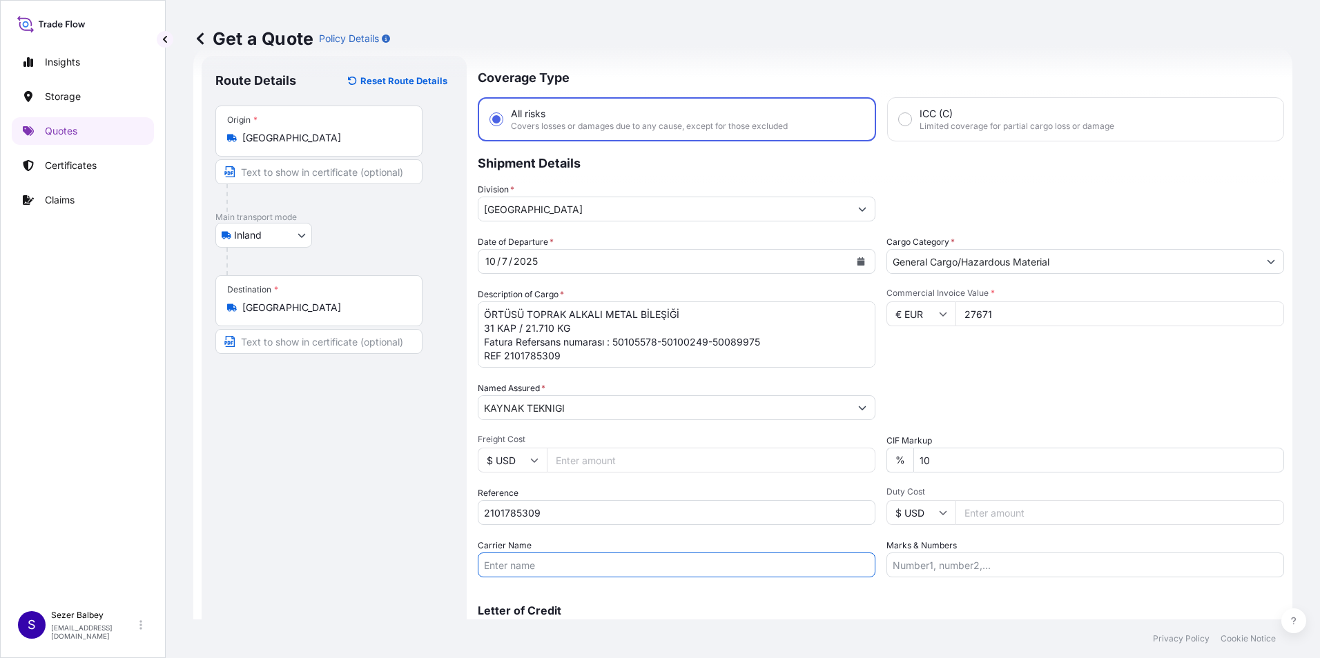
click at [517, 567] on input "Carrier Name" at bounding box center [677, 565] width 398 height 25
paste input "34 FSP 266"
type input "34 FSP 266"
click at [313, 540] on div "Route Details Reset Route Details Place of loading Road / Inland Road / Inland …" at bounding box center [333, 368] width 237 height 597
click at [1022, 382] on div "Packing Category Type to search a container mode Please select a primary mode o…" at bounding box center [1085, 401] width 398 height 39
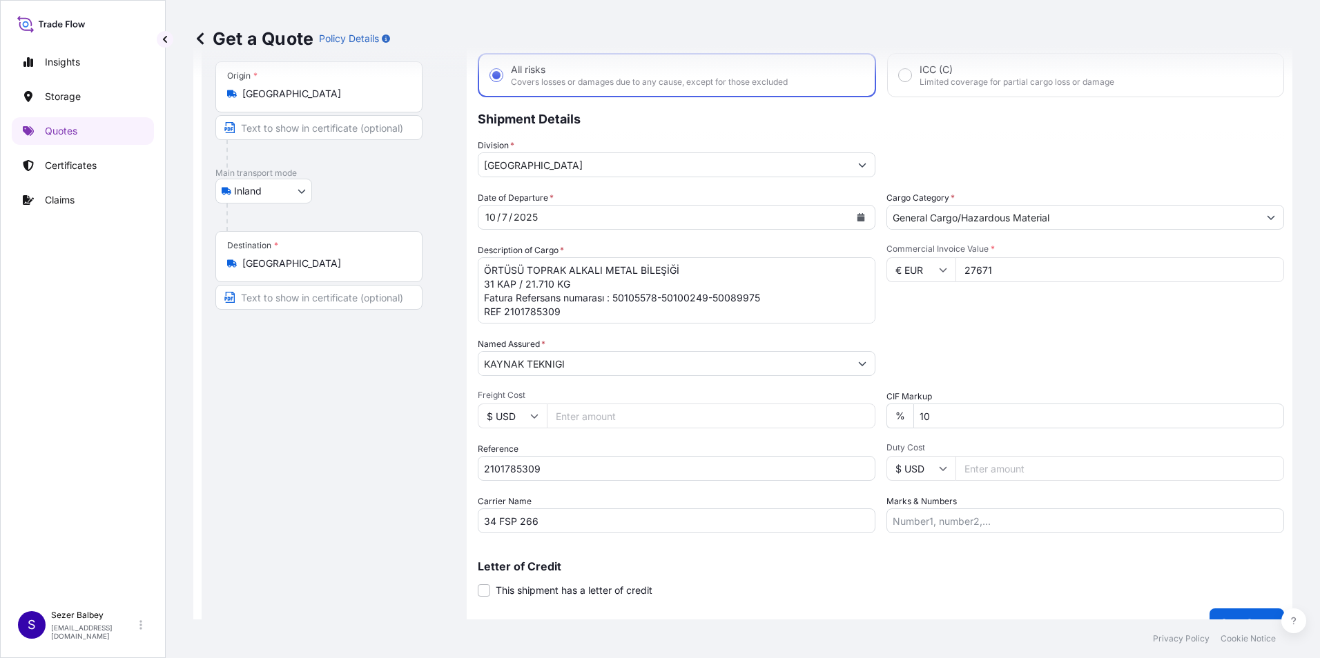
scroll to position [99, 0]
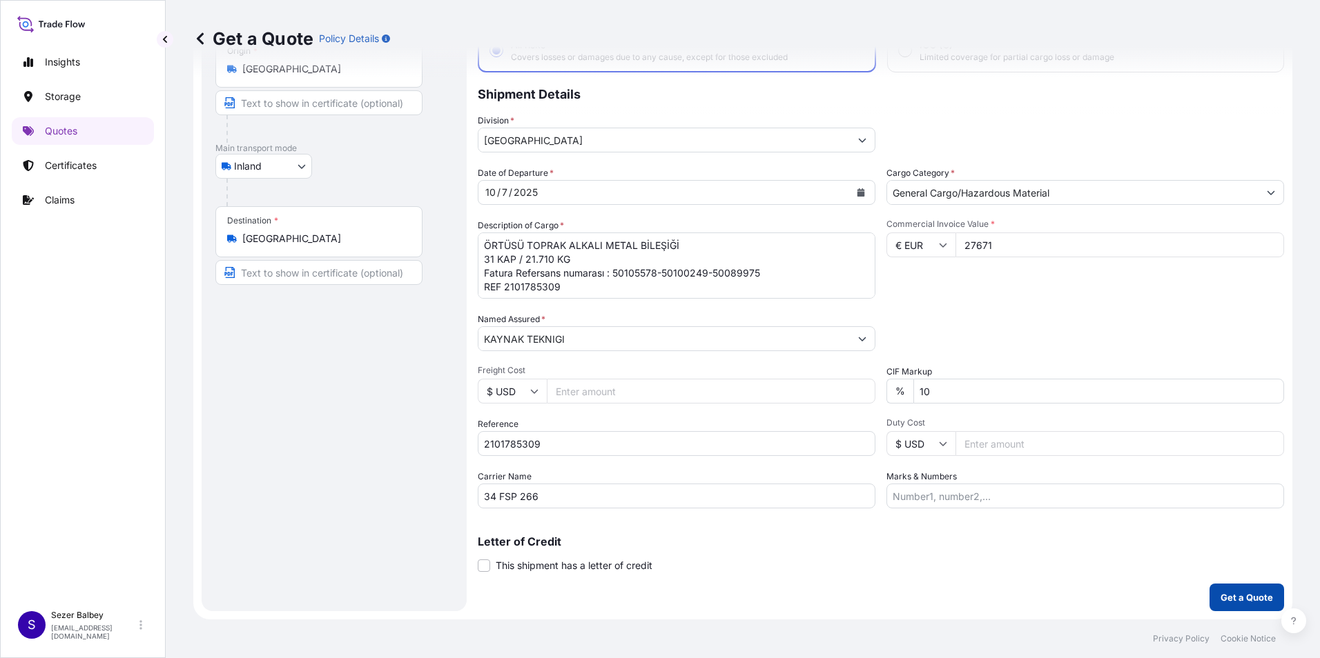
click at [1220, 594] on p "Get a Quote" at bounding box center [1246, 598] width 52 height 14
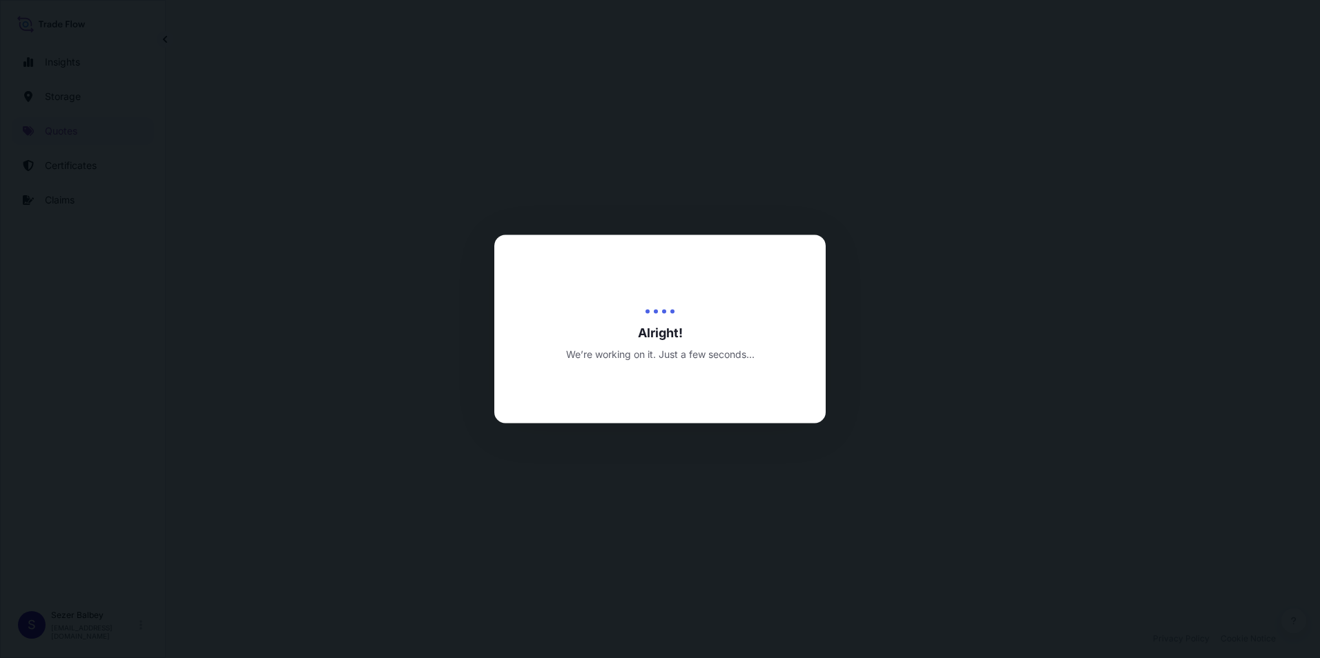
select select "Inland"
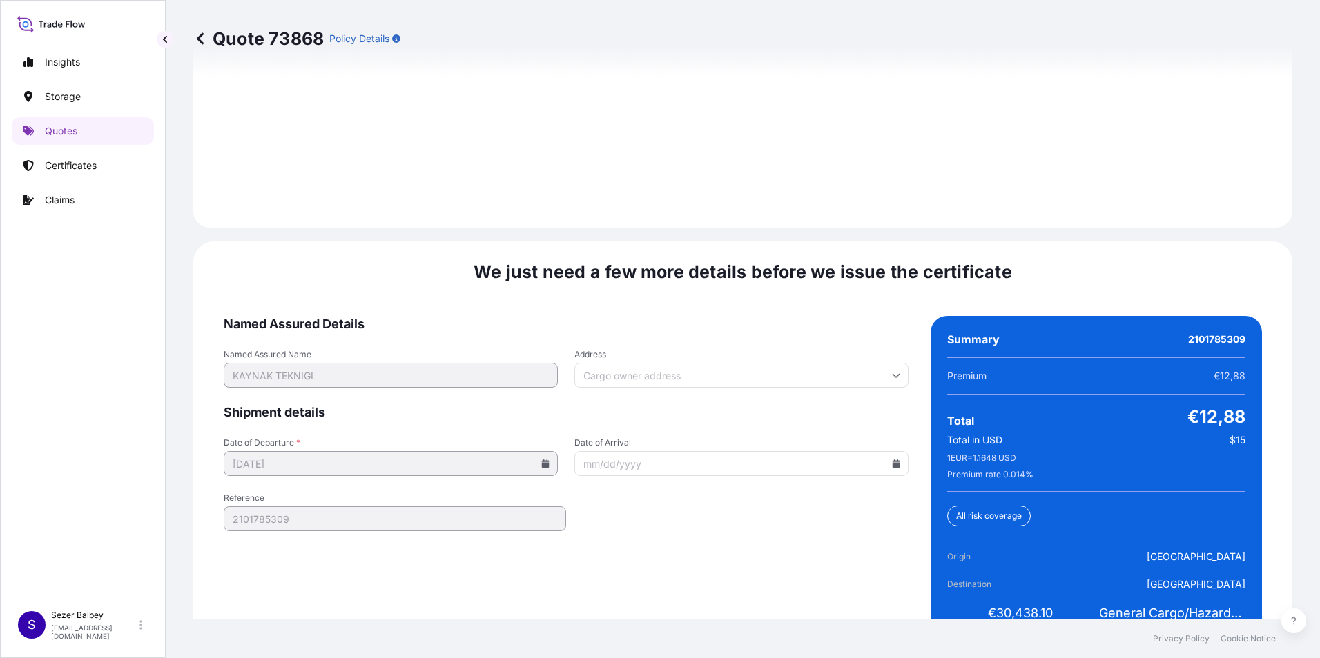
scroll to position [2015, 0]
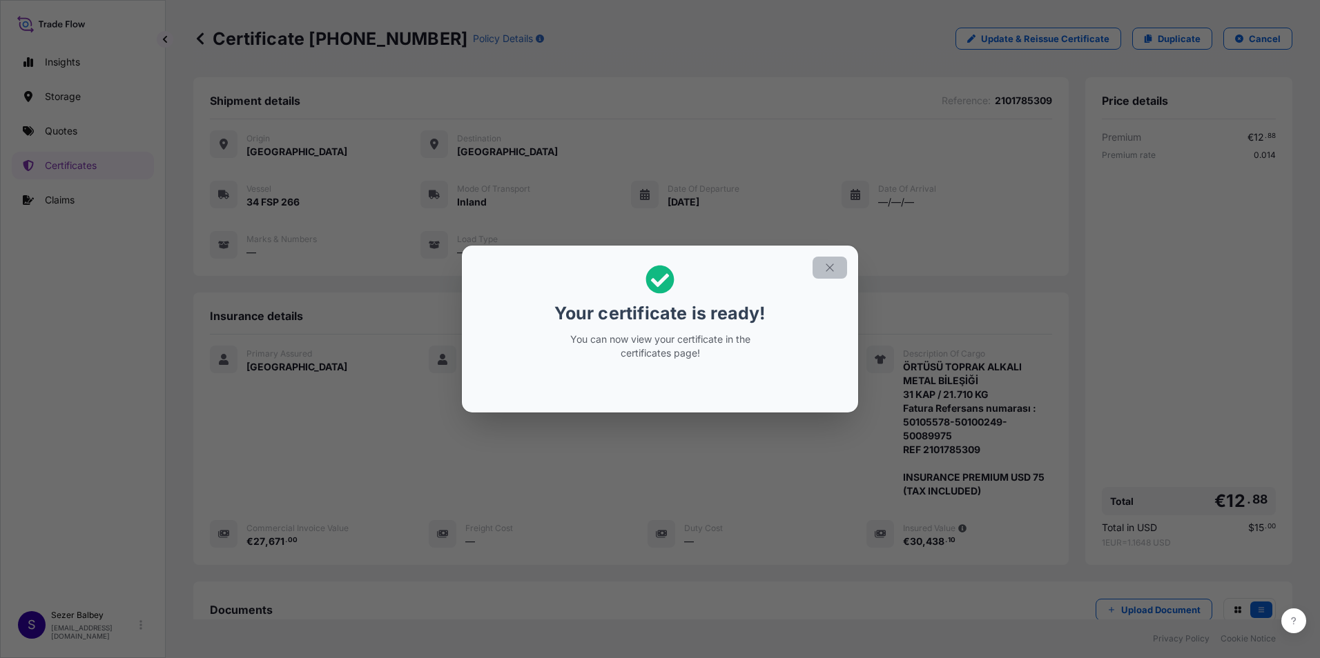
click at [828, 268] on icon "button" at bounding box center [829, 268] width 12 height 12
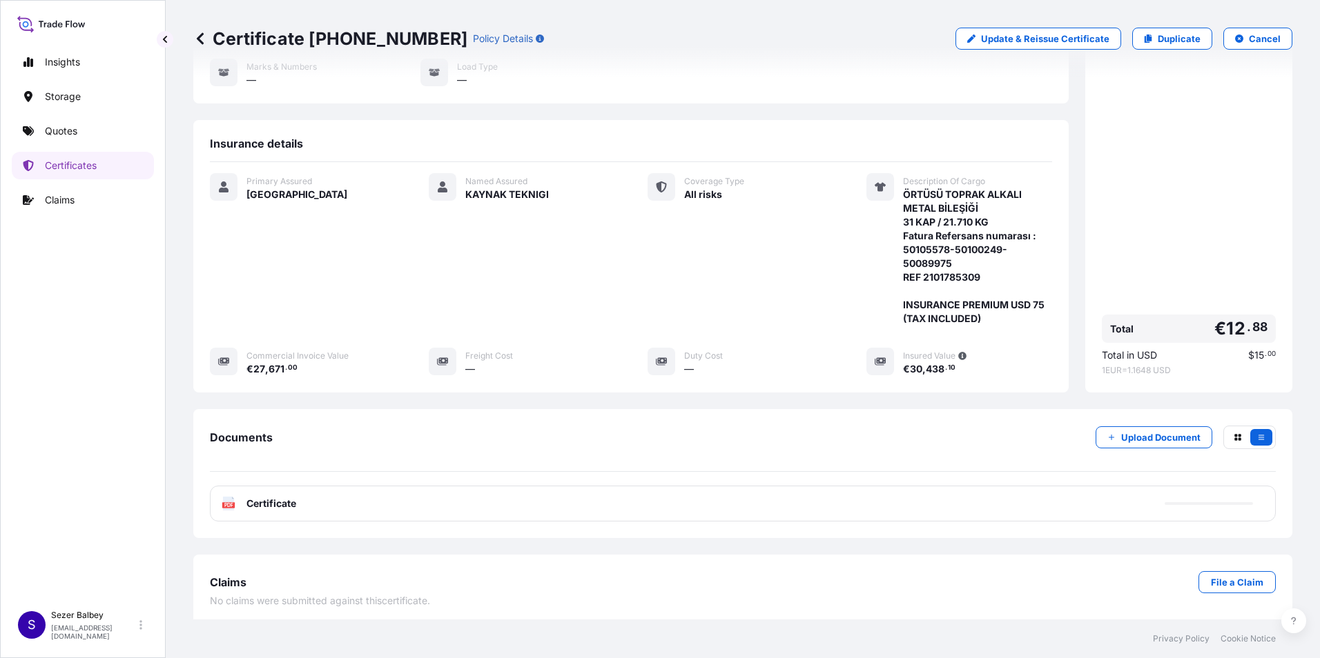
scroll to position [191, 0]
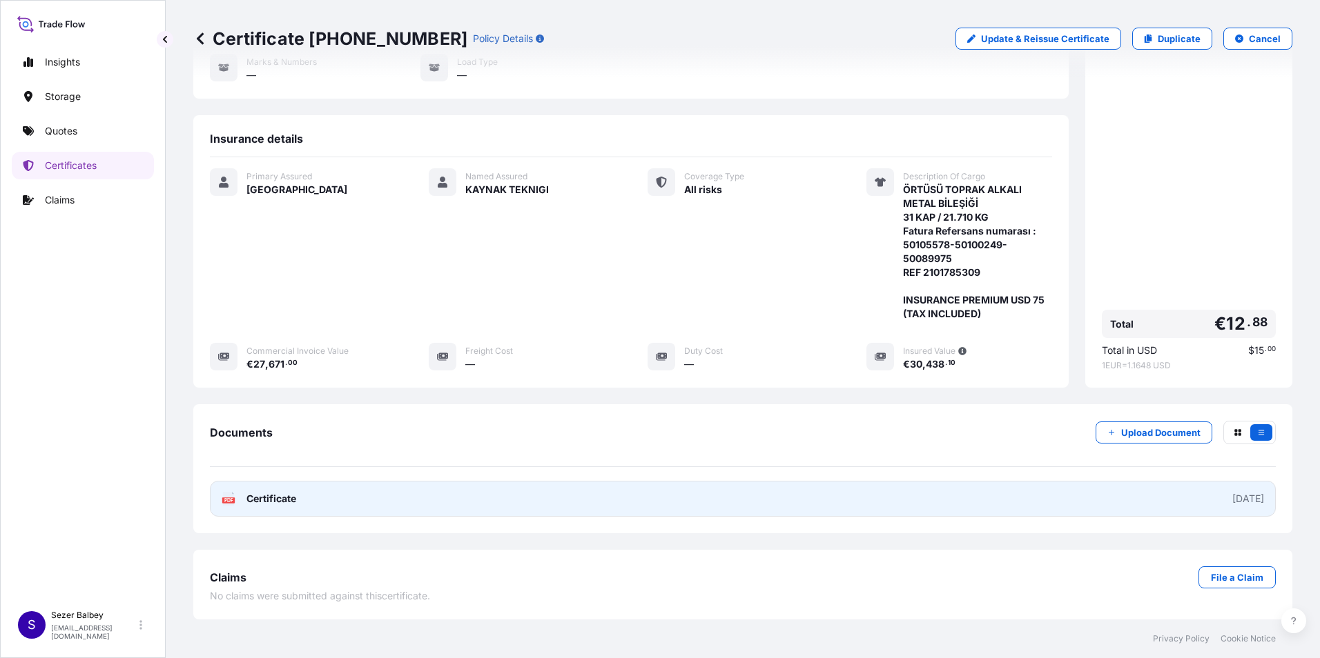
click at [280, 499] on span "Certificate" at bounding box center [271, 499] width 50 height 14
